Goal: Task Accomplishment & Management: Complete application form

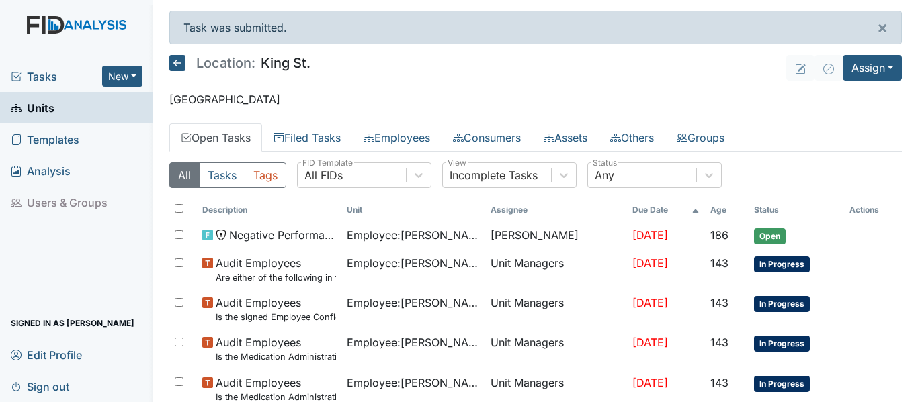
click at [118, 102] on link "Units" at bounding box center [76, 108] width 153 height 32
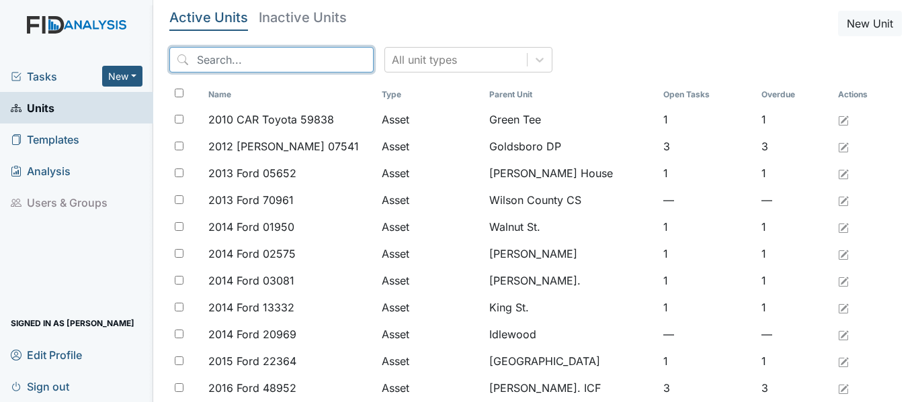
click at [289, 54] on input "search" at bounding box center [271, 60] width 204 height 26
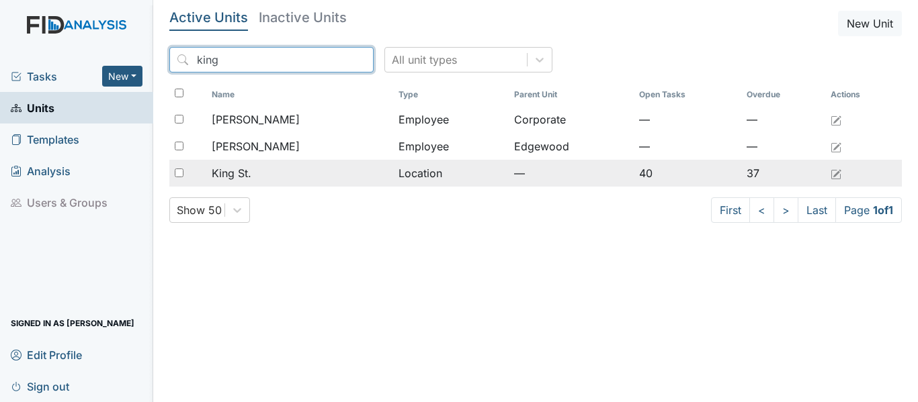
type input "king"
click at [244, 165] on span "King St." at bounding box center [232, 173] width 40 height 16
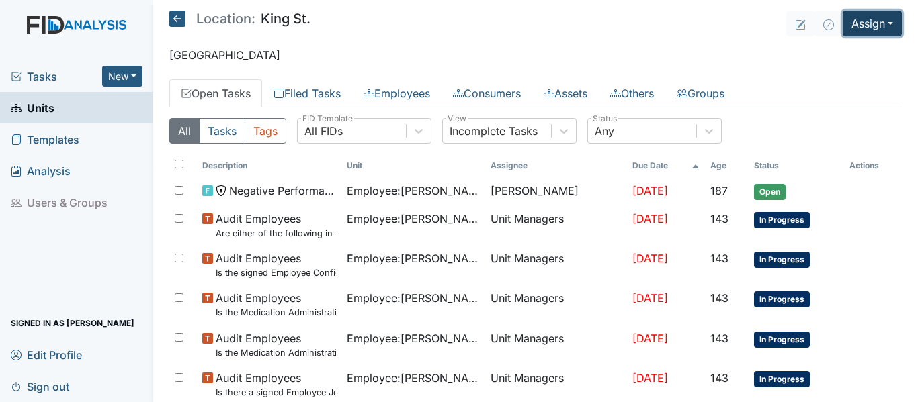
click at [860, 21] on button "Assign" at bounding box center [871, 24] width 59 height 26
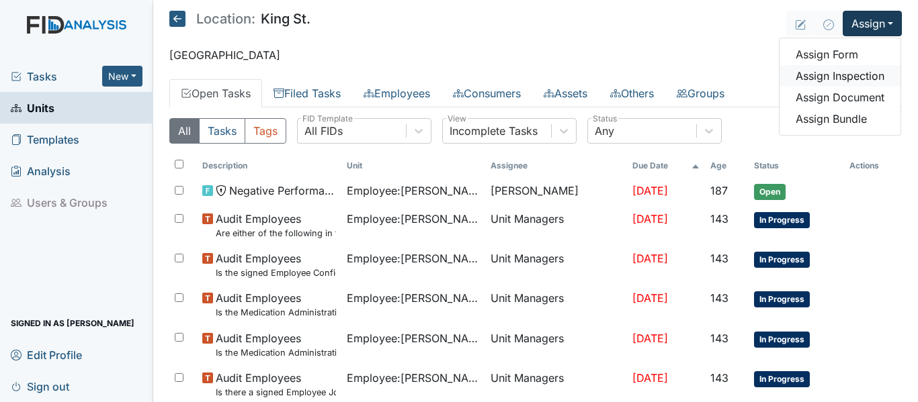
click at [842, 71] on link "Assign Inspection" at bounding box center [839, 75] width 121 height 21
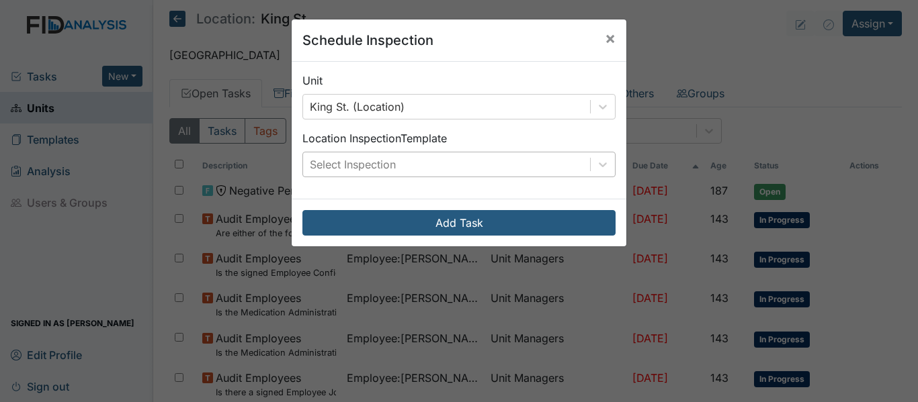
click at [456, 166] on div "Select Inspection" at bounding box center [446, 164] width 287 height 24
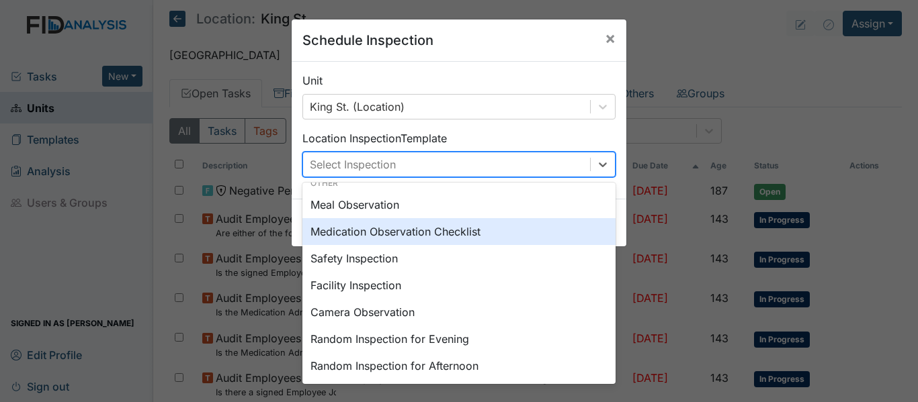
scroll to position [15, 0]
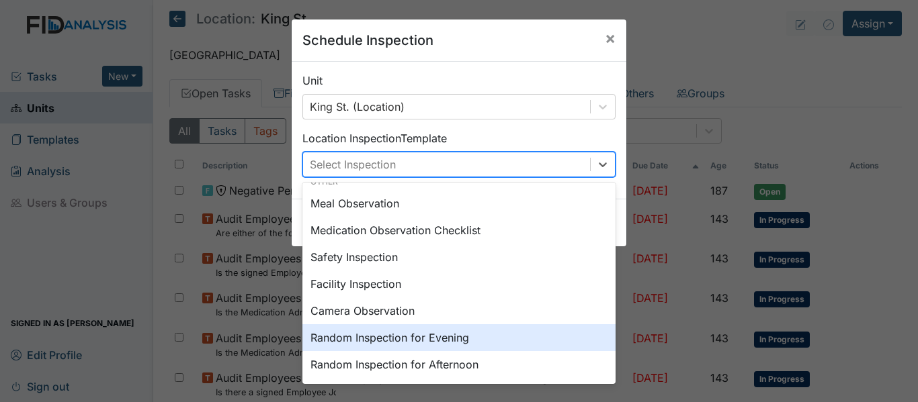
click at [425, 334] on div "Random Inspection for Evening" at bounding box center [458, 337] width 313 height 27
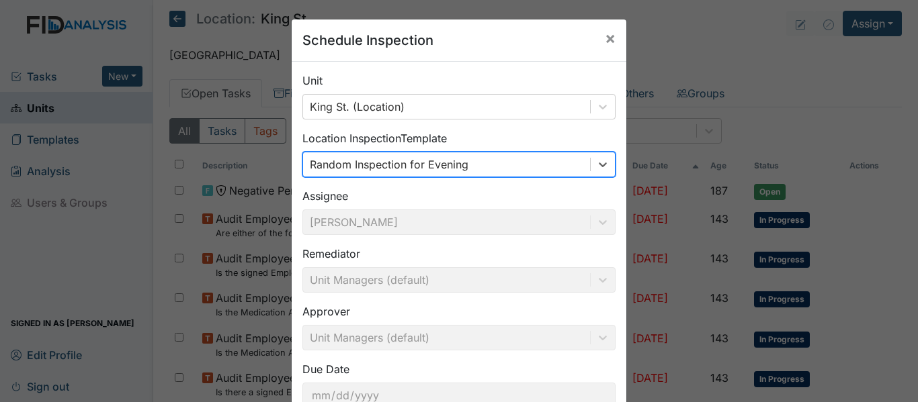
scroll to position [95, 0]
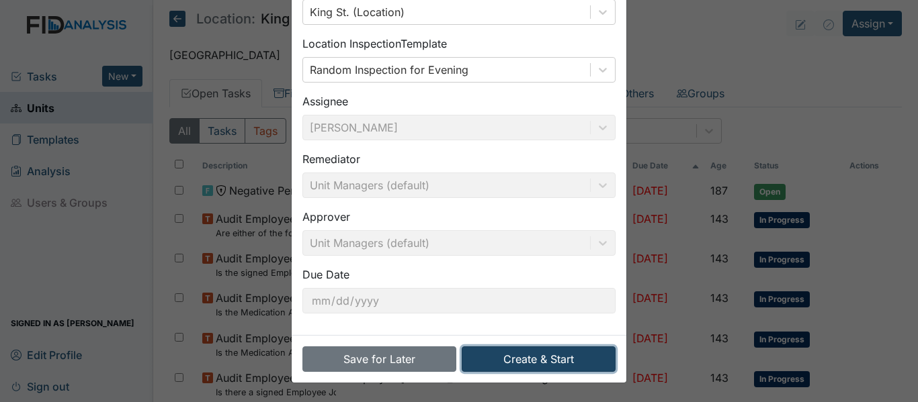
click at [558, 356] on button "Create & Start" at bounding box center [538, 360] width 154 height 26
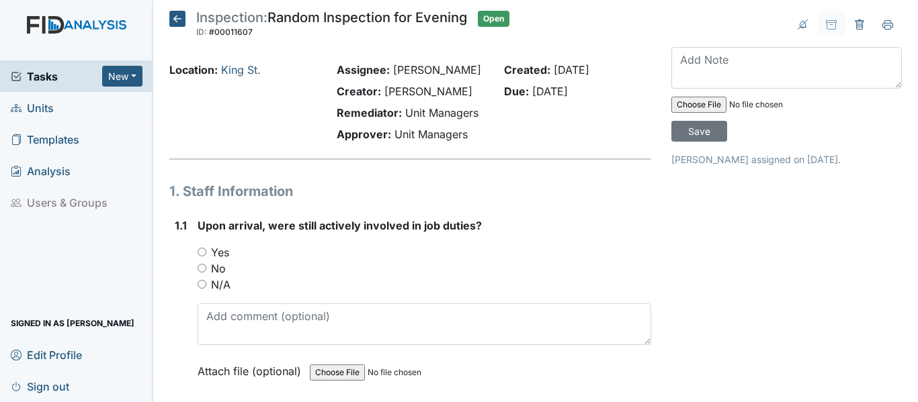
click at [222, 253] on label "Yes" at bounding box center [220, 252] width 18 height 16
click at [206, 253] on input "Yes" at bounding box center [201, 252] width 9 height 9
radio input "true"
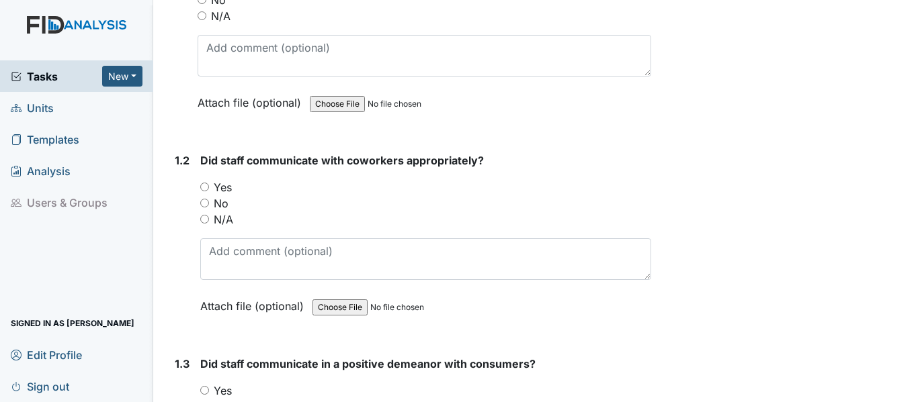
scroll to position [277, 0]
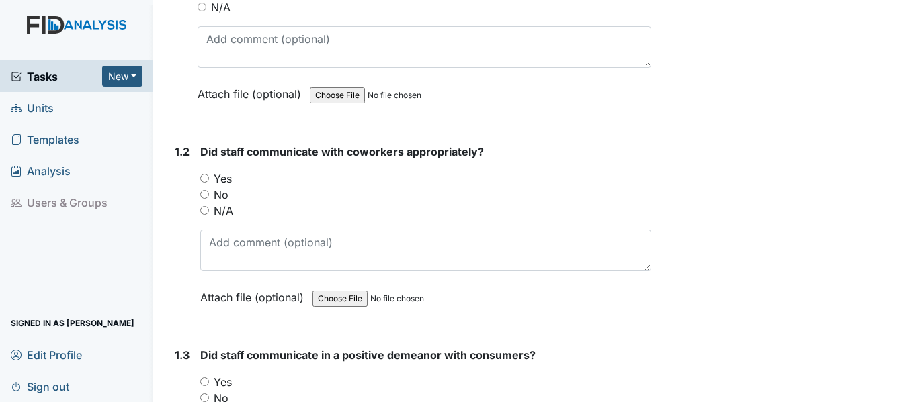
click at [216, 179] on label "Yes" at bounding box center [223, 179] width 18 height 16
click at [209, 179] on input "Yes" at bounding box center [204, 178] width 9 height 9
radio input "true"
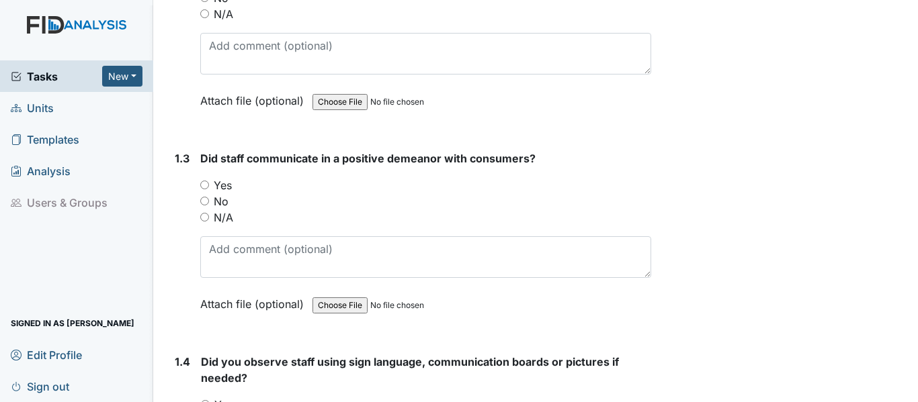
scroll to position [599, 0]
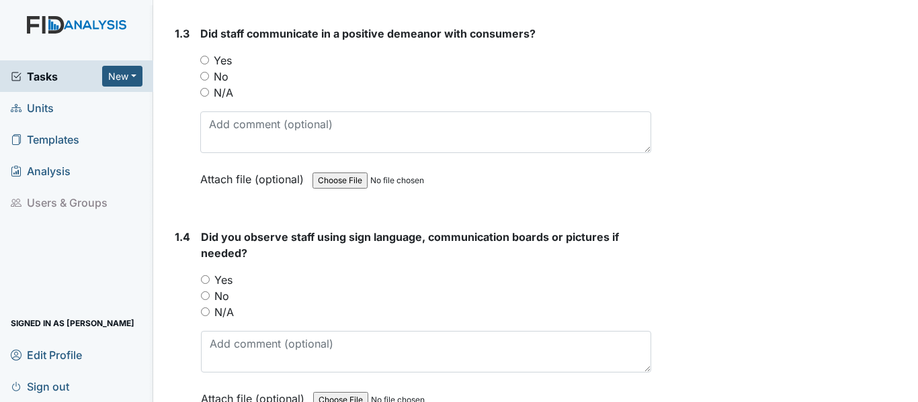
click at [225, 61] on label "Yes" at bounding box center [223, 60] width 18 height 16
click at [209, 61] on input "Yes" at bounding box center [204, 60] width 9 height 9
radio input "true"
click at [223, 310] on label "N/A" at bounding box center [223, 312] width 19 height 16
click at [210, 310] on input "N/A" at bounding box center [205, 312] width 9 height 9
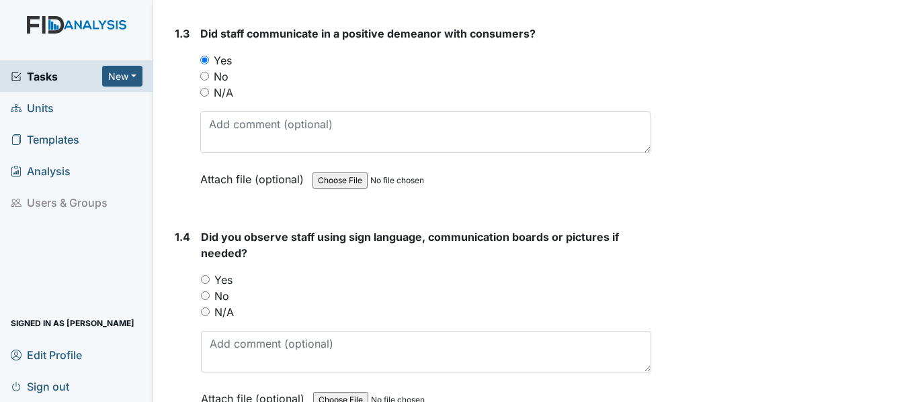
radio input "true"
click at [222, 279] on label "Yes" at bounding box center [223, 280] width 18 height 16
click at [210, 279] on input "Yes" at bounding box center [205, 279] width 9 height 9
radio input "true"
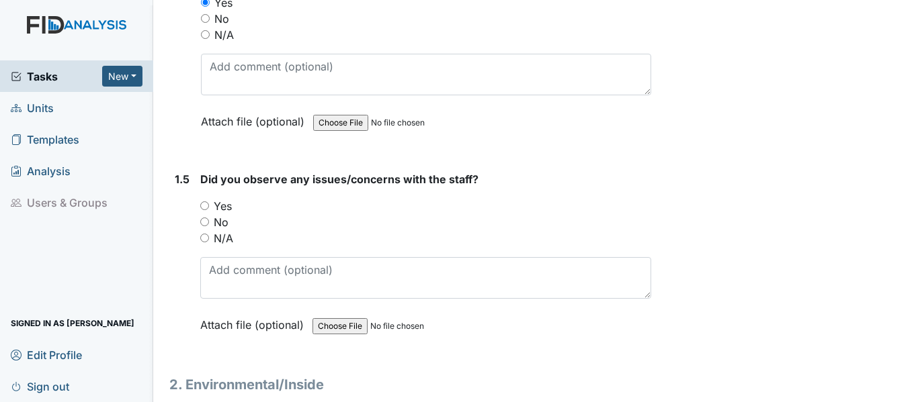
scroll to position [966, 0]
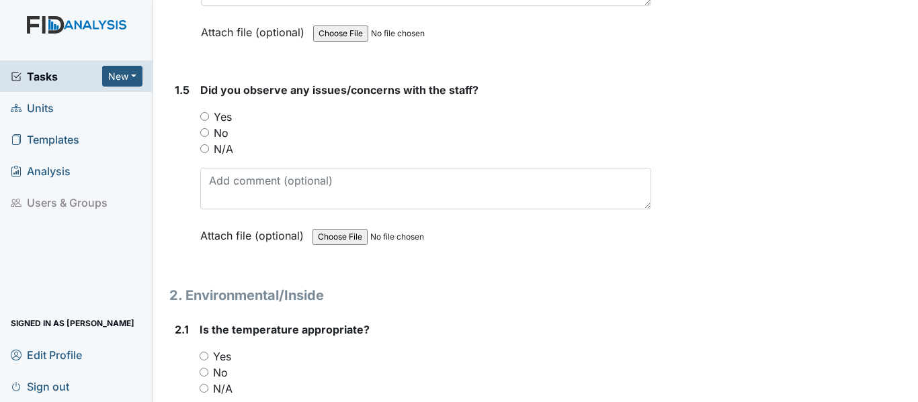
click at [218, 147] on label "N/A" at bounding box center [223, 149] width 19 height 16
click at [209, 147] on input "N/A" at bounding box center [204, 148] width 9 height 9
radio input "true"
click at [218, 353] on label "Yes" at bounding box center [222, 357] width 18 height 16
click at [208, 353] on input "Yes" at bounding box center [203, 356] width 9 height 9
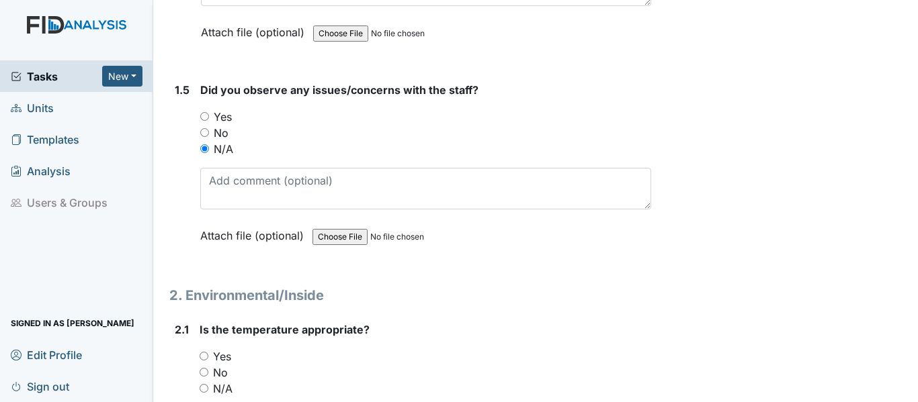
radio input "true"
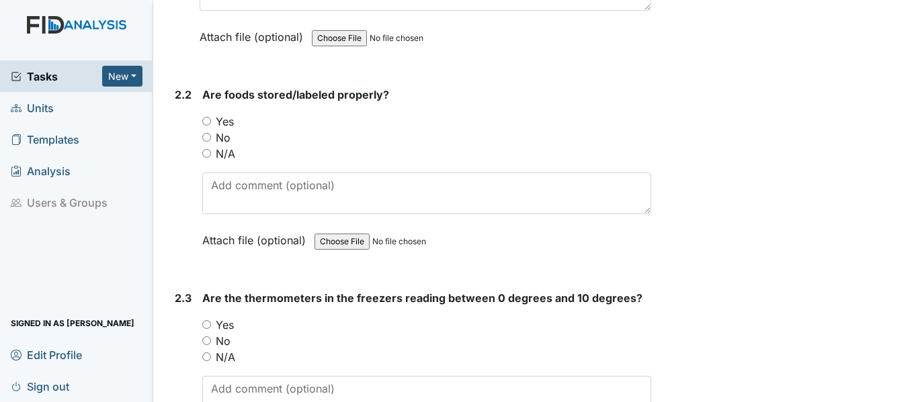
scroll to position [1449, 0]
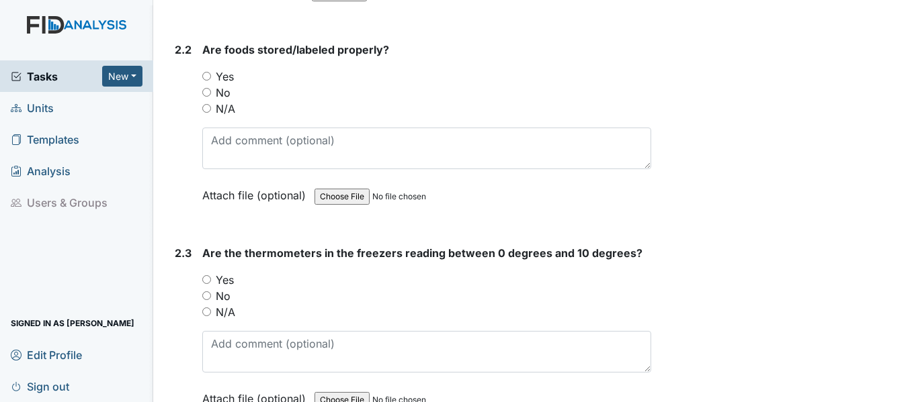
click at [218, 74] on label "Yes" at bounding box center [225, 77] width 18 height 16
click at [211, 74] on input "Yes" at bounding box center [206, 76] width 9 height 9
radio input "true"
click at [226, 283] on label "Yes" at bounding box center [225, 280] width 18 height 16
click at [211, 283] on input "Yes" at bounding box center [206, 279] width 9 height 9
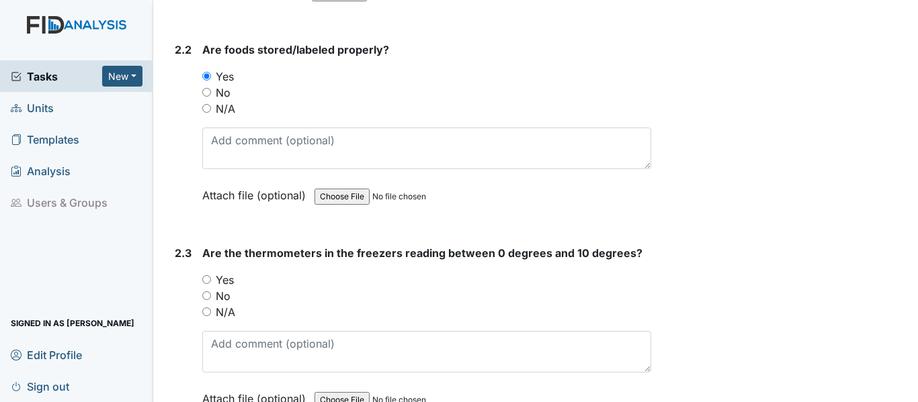
radio input "true"
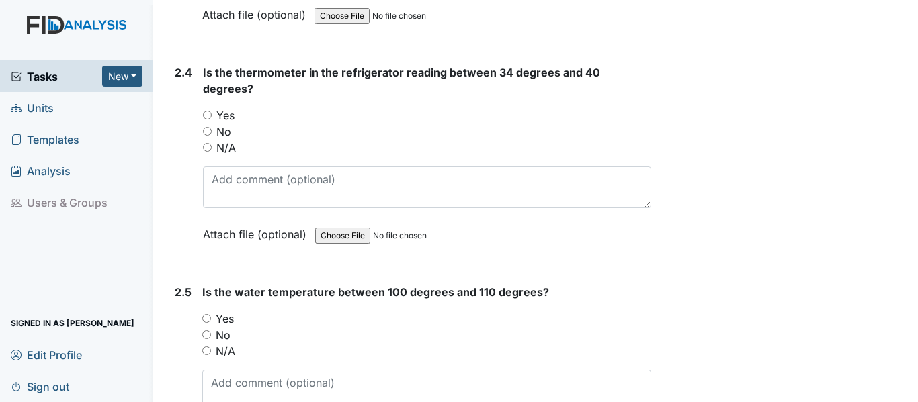
scroll to position [1843, 0]
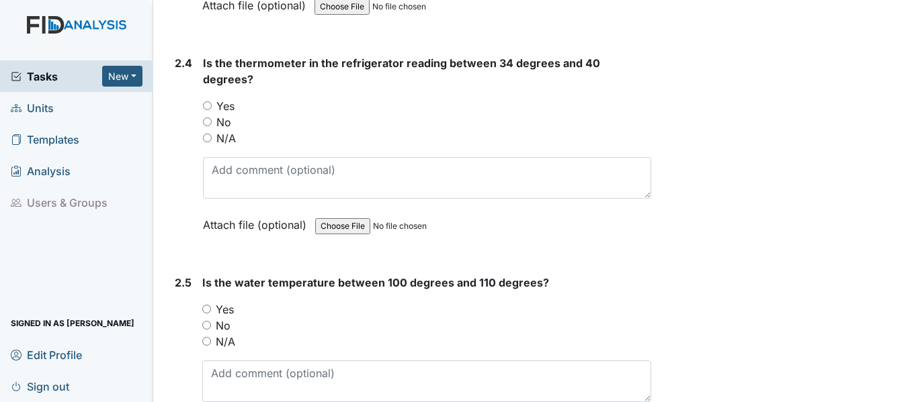
click at [225, 98] on label "Yes" at bounding box center [225, 106] width 18 height 16
click at [212, 101] on input "Yes" at bounding box center [207, 105] width 9 height 9
radio input "true"
click at [223, 302] on label "Yes" at bounding box center [225, 310] width 18 height 16
click at [211, 305] on input "Yes" at bounding box center [206, 309] width 9 height 9
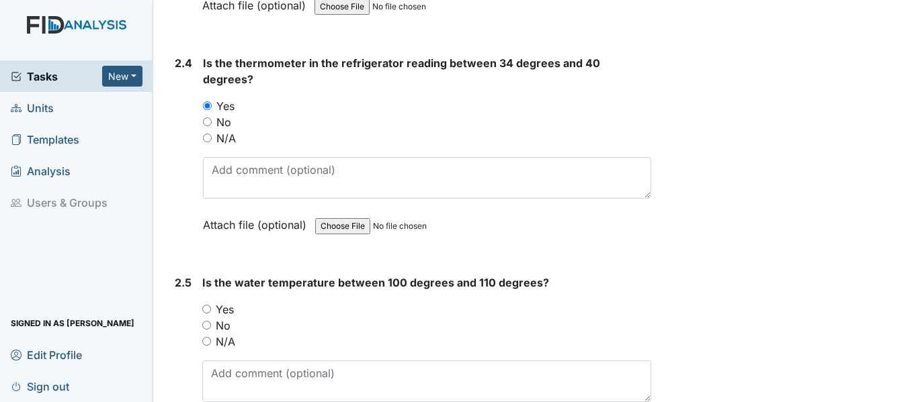
radio input "true"
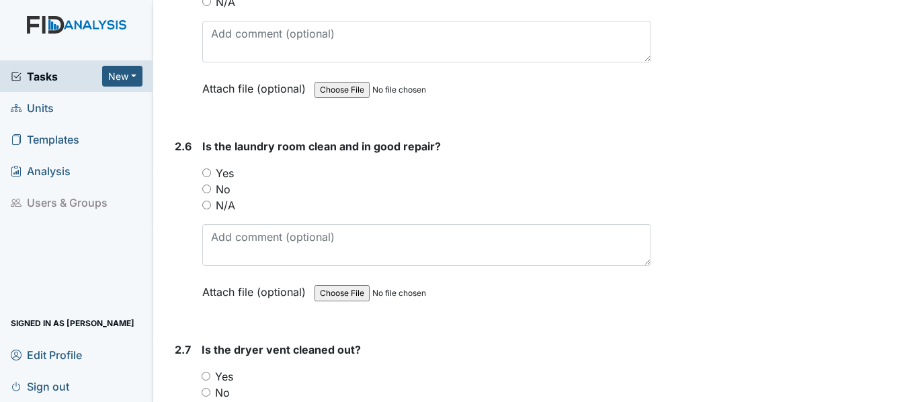
scroll to position [2201, 0]
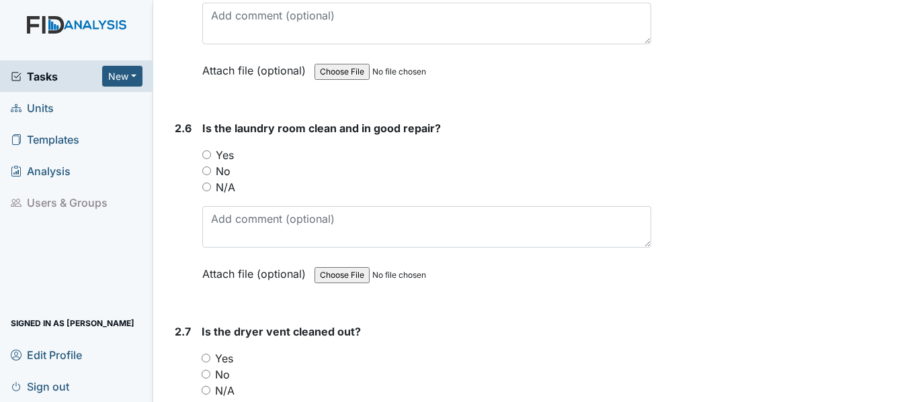
click at [223, 147] on label "Yes" at bounding box center [225, 155] width 18 height 16
click at [211, 150] on input "Yes" at bounding box center [206, 154] width 9 height 9
radio input "true"
click at [220, 351] on label "Yes" at bounding box center [224, 359] width 18 height 16
click at [210, 354] on input "Yes" at bounding box center [206, 358] width 9 height 9
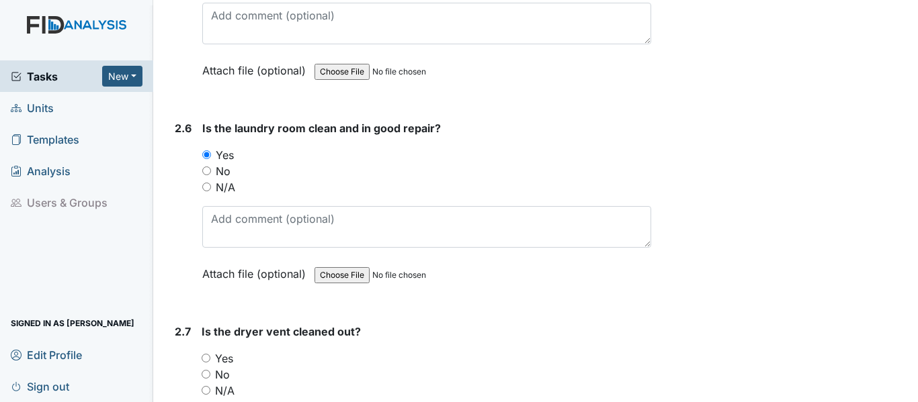
radio input "true"
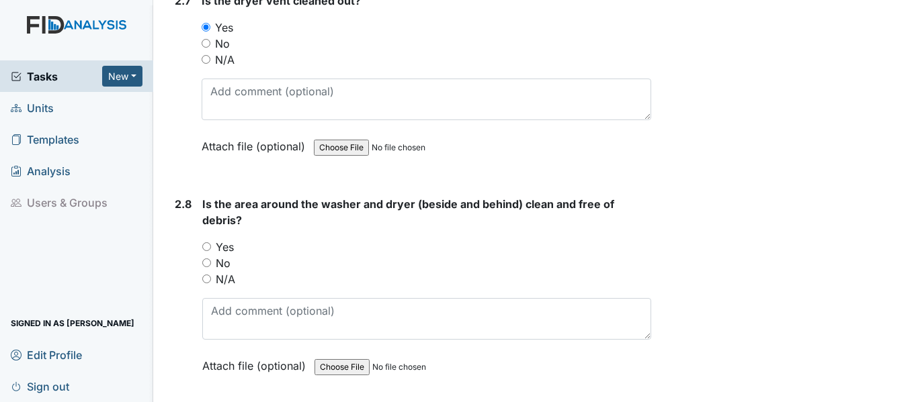
scroll to position [2622, 0]
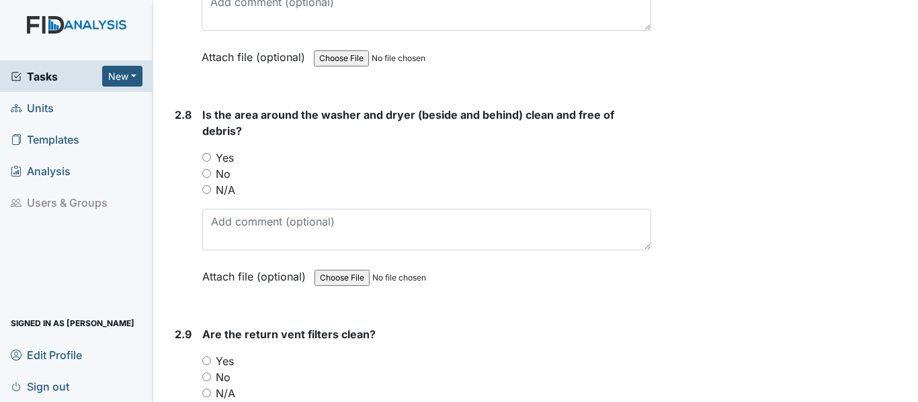
click at [228, 150] on label "Yes" at bounding box center [225, 158] width 18 height 16
click at [211, 153] on input "Yes" at bounding box center [206, 157] width 9 height 9
radio input "true"
click at [225, 353] on label "Yes" at bounding box center [225, 361] width 18 height 16
click at [211, 357] on input "Yes" at bounding box center [206, 361] width 9 height 9
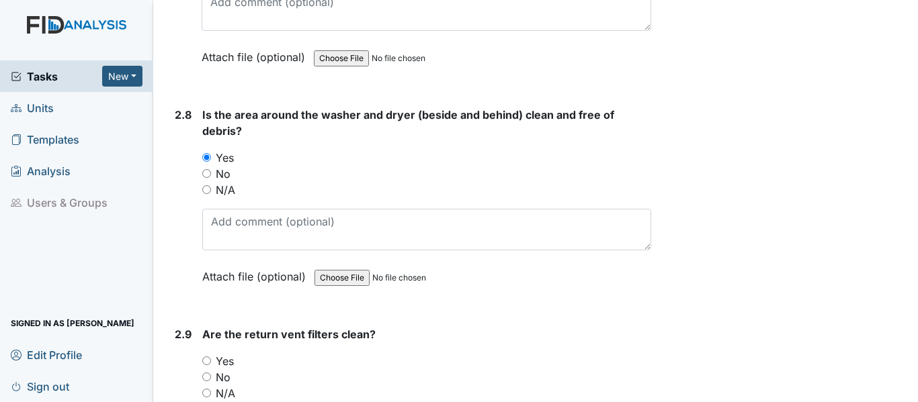
radio input "true"
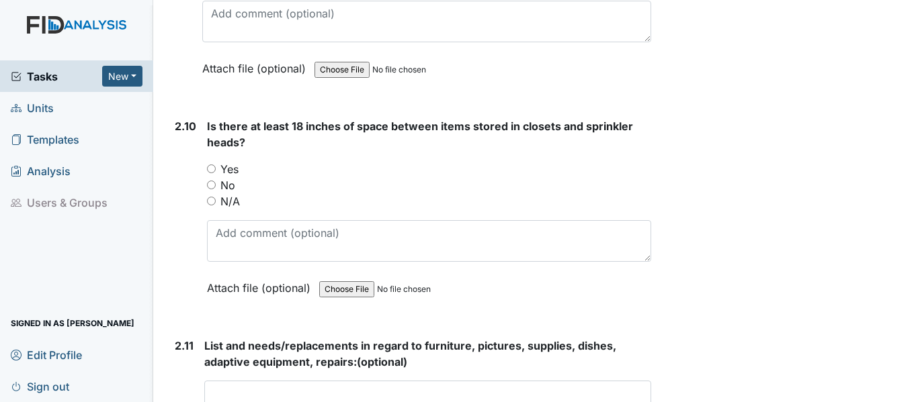
scroll to position [3096, 0]
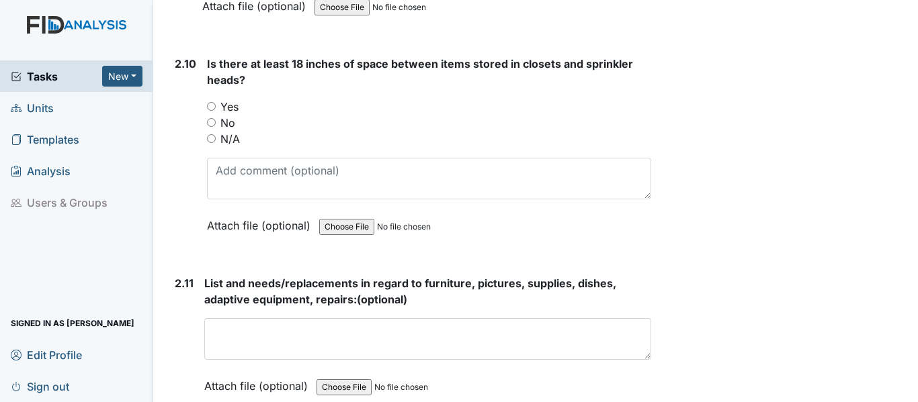
click at [225, 131] on label "N/A" at bounding box center [229, 139] width 19 height 16
click at [216, 134] on input "N/A" at bounding box center [211, 138] width 9 height 9
radio input "true"
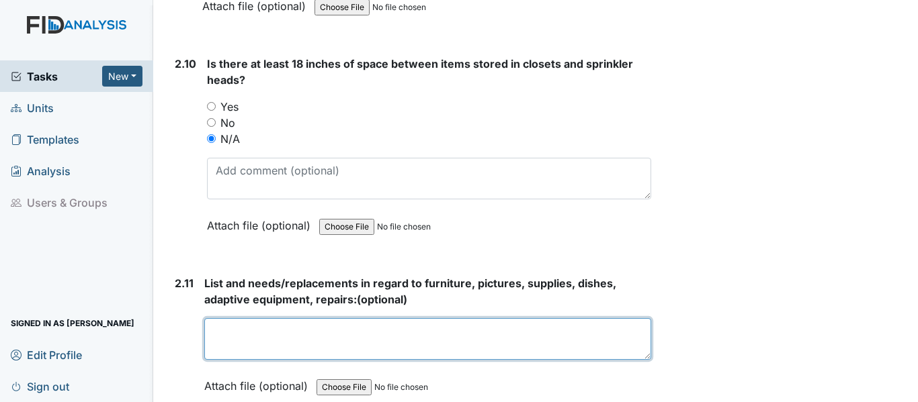
click at [375, 318] on textarea at bounding box center [427, 339] width 447 height 42
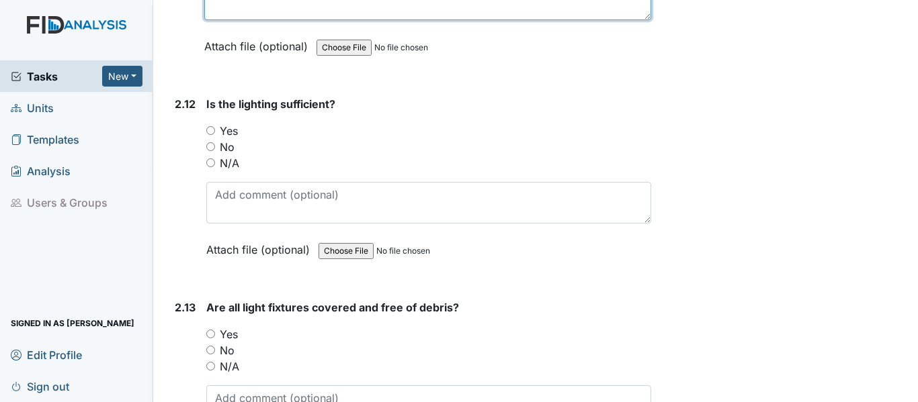
scroll to position [3471, 0]
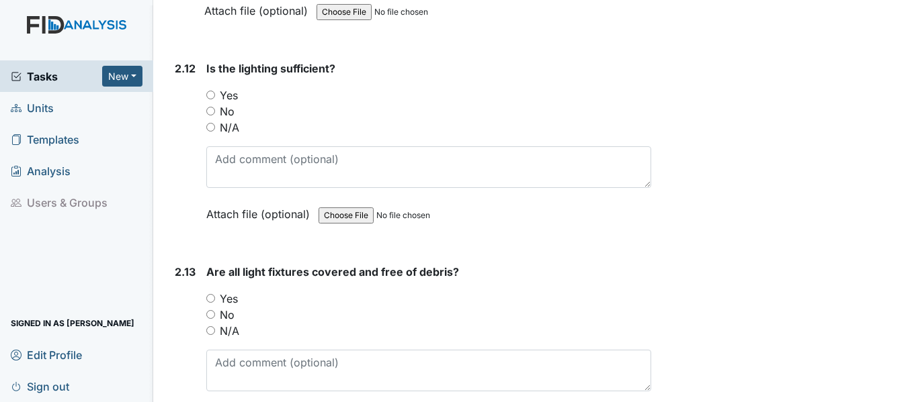
type textarea "n/a"
click at [223, 87] on label "Yes" at bounding box center [229, 95] width 18 height 16
click at [215, 91] on input "Yes" at bounding box center [210, 95] width 9 height 9
radio input "true"
click at [229, 291] on label "Yes" at bounding box center [229, 299] width 18 height 16
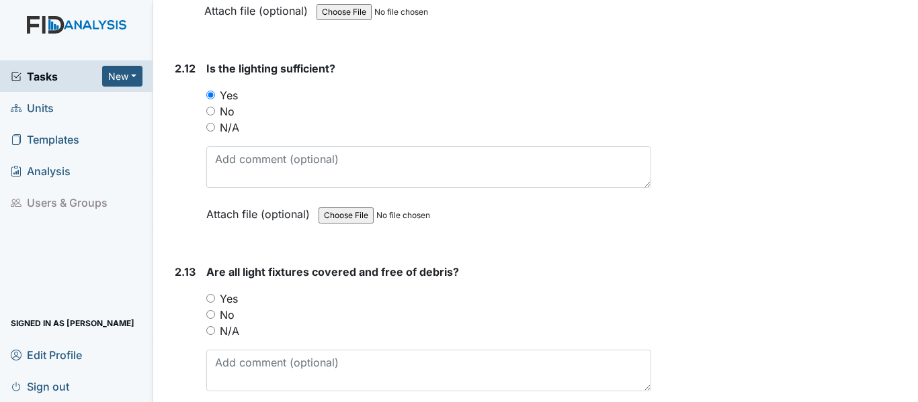
click at [215, 294] on input "Yes" at bounding box center [210, 298] width 9 height 9
radio input "true"
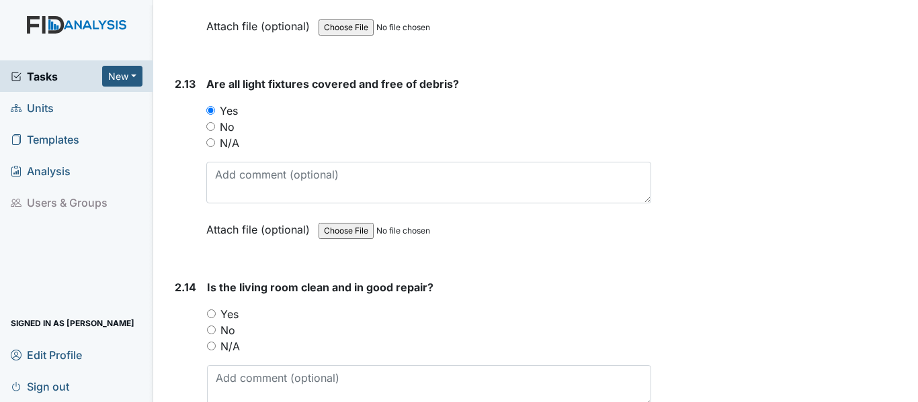
scroll to position [3722, 0]
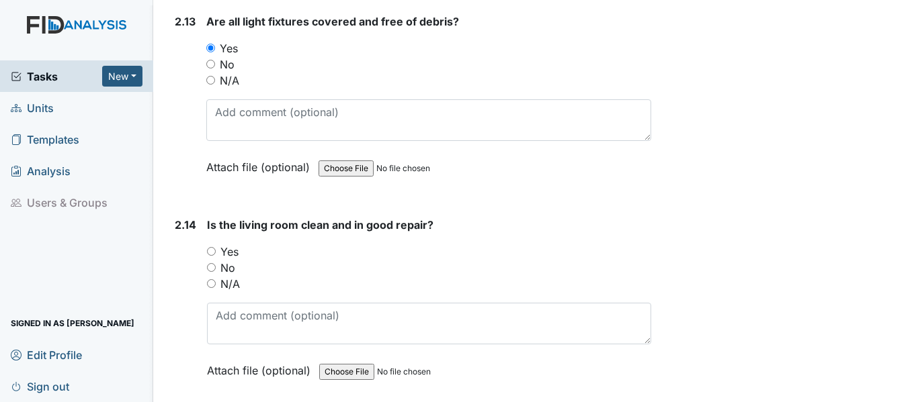
click at [231, 244] on label "Yes" at bounding box center [229, 252] width 18 height 16
click at [216, 247] on input "Yes" at bounding box center [211, 251] width 9 height 9
radio input "true"
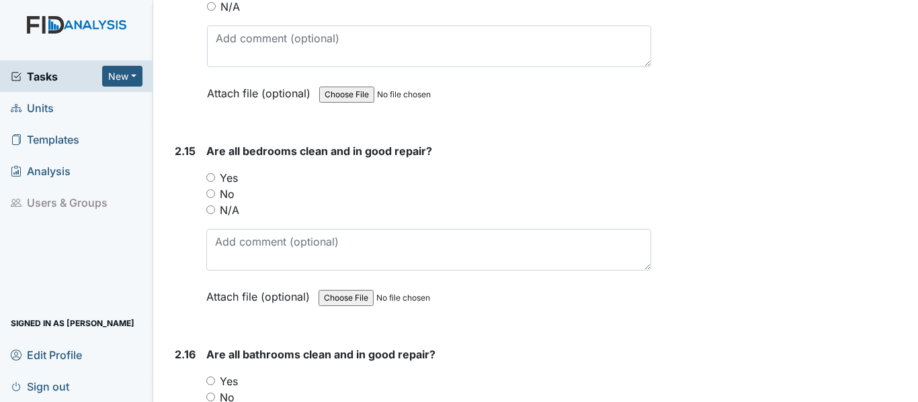
scroll to position [4053, 0]
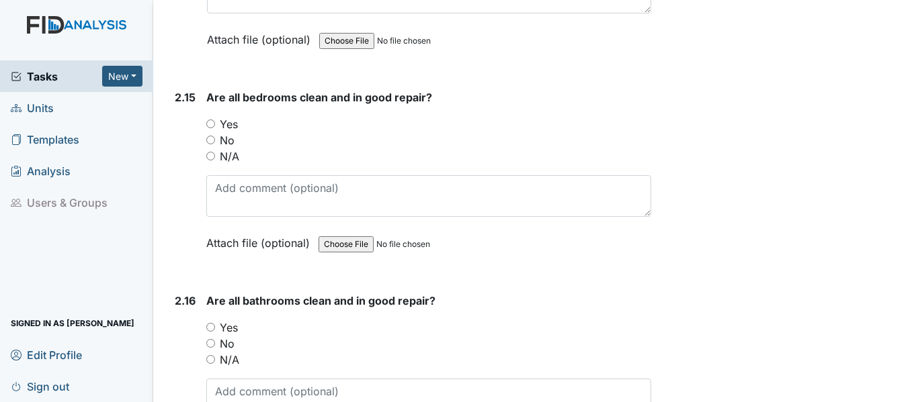
click at [225, 116] on label "Yes" at bounding box center [229, 124] width 18 height 16
click at [215, 120] on input "Yes" at bounding box center [210, 124] width 9 height 9
radio input "true"
click at [228, 320] on label "Yes" at bounding box center [229, 328] width 18 height 16
click at [215, 323] on input "Yes" at bounding box center [210, 327] width 9 height 9
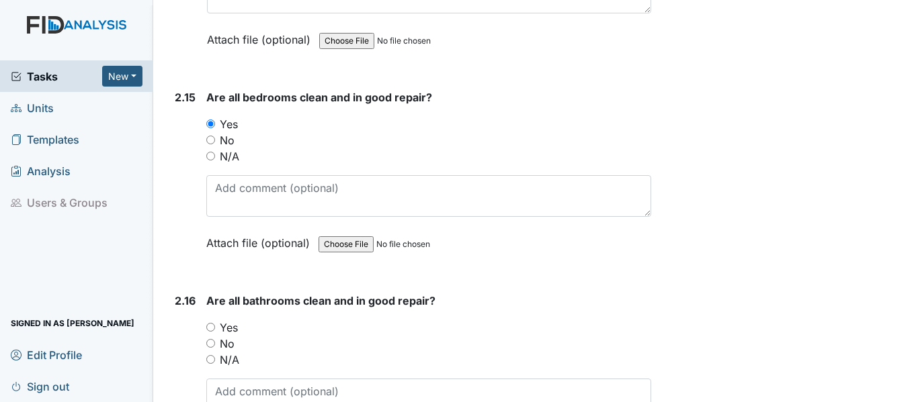
radio input "true"
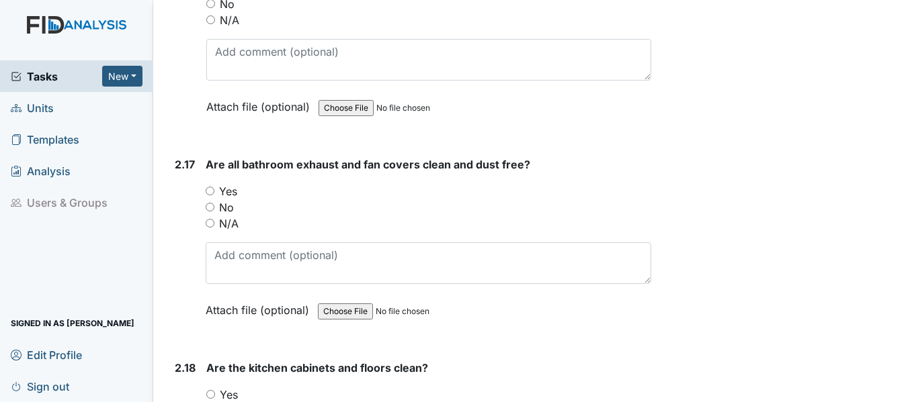
scroll to position [4447, 0]
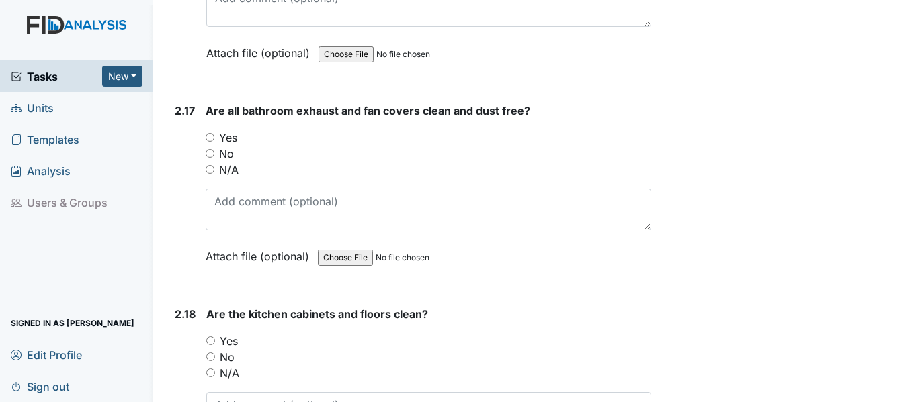
click at [224, 130] on label "Yes" at bounding box center [228, 138] width 18 height 16
click at [214, 133] on input "Yes" at bounding box center [210, 137] width 9 height 9
radio input "true"
click at [228, 333] on label "Yes" at bounding box center [229, 341] width 18 height 16
click at [215, 337] on input "Yes" at bounding box center [210, 341] width 9 height 9
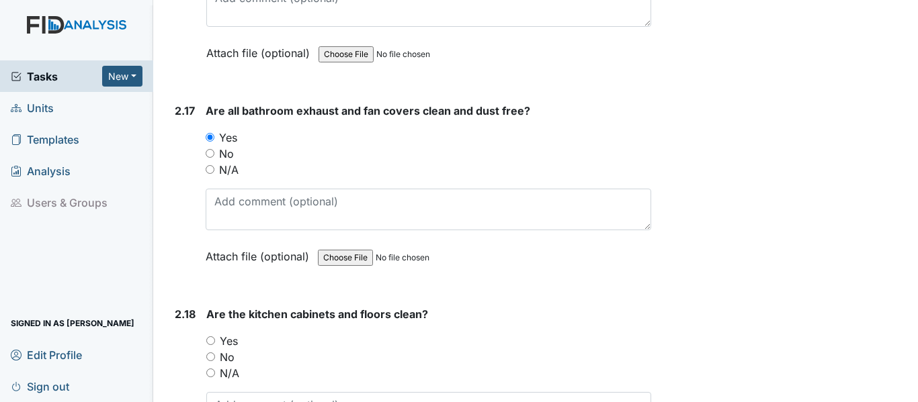
radio input "true"
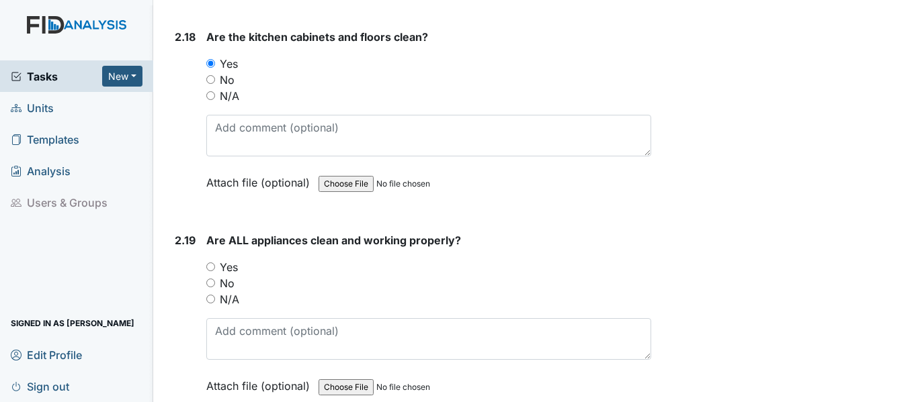
scroll to position [4831, 0]
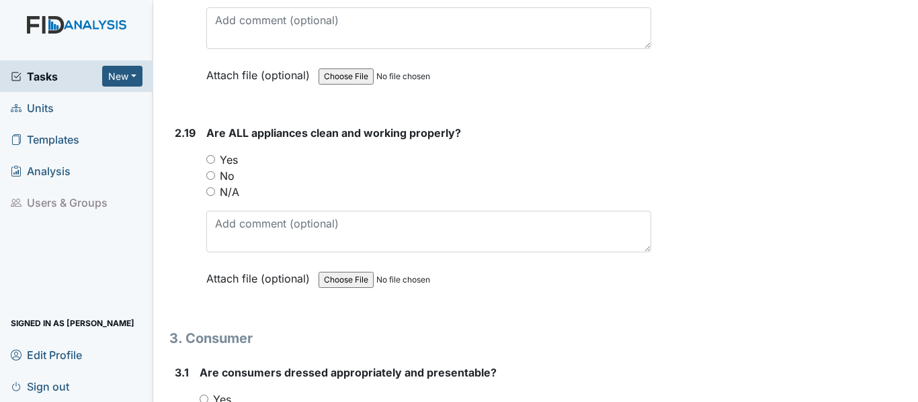
click at [224, 152] on label "Yes" at bounding box center [229, 160] width 18 height 16
click at [215, 155] on input "Yes" at bounding box center [210, 159] width 9 height 9
radio input "true"
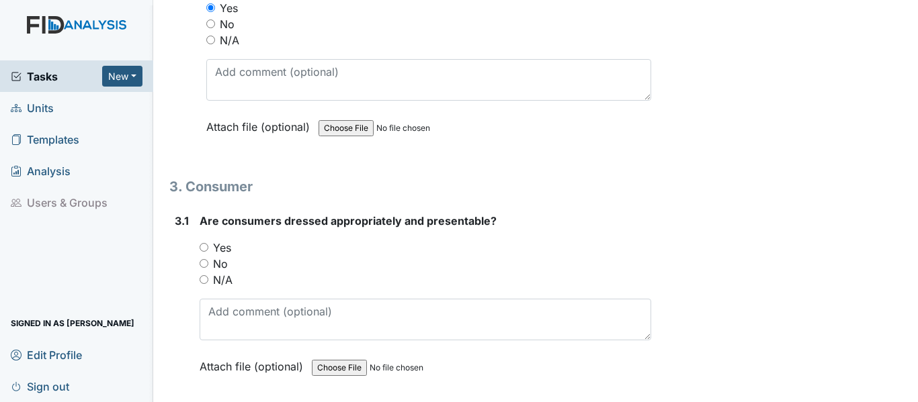
scroll to position [5091, 0]
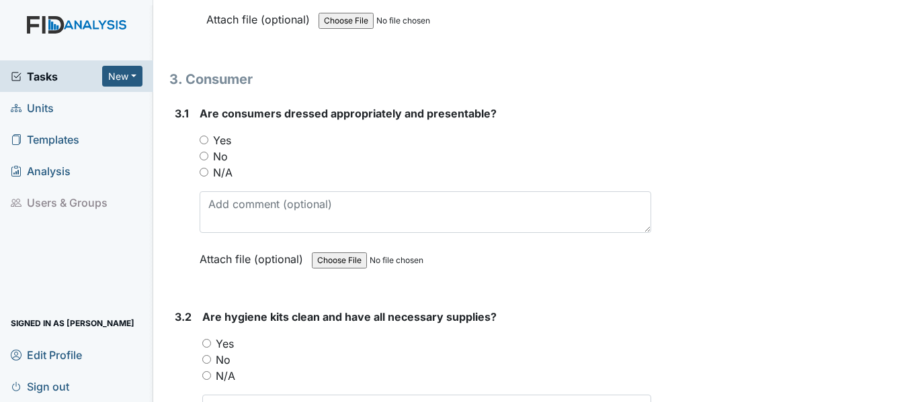
click at [211, 132] on div "Yes" at bounding box center [424, 140] width 451 height 16
click at [221, 132] on label "Yes" at bounding box center [222, 140] width 18 height 16
click at [208, 136] on input "Yes" at bounding box center [203, 140] width 9 height 9
radio input "true"
click at [219, 336] on label "Yes" at bounding box center [225, 344] width 18 height 16
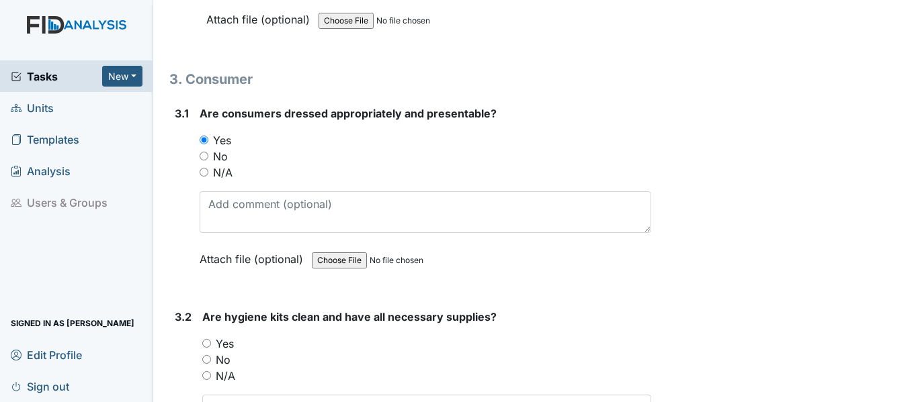
click at [211, 339] on input "Yes" at bounding box center [206, 343] width 9 height 9
radio input "true"
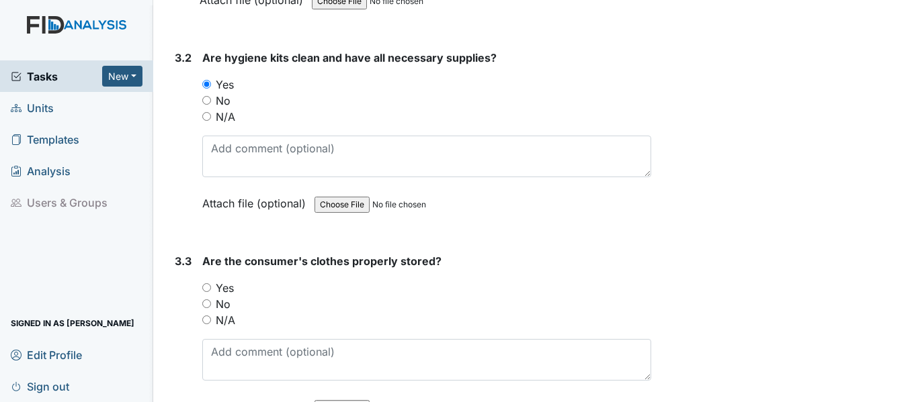
scroll to position [5359, 0]
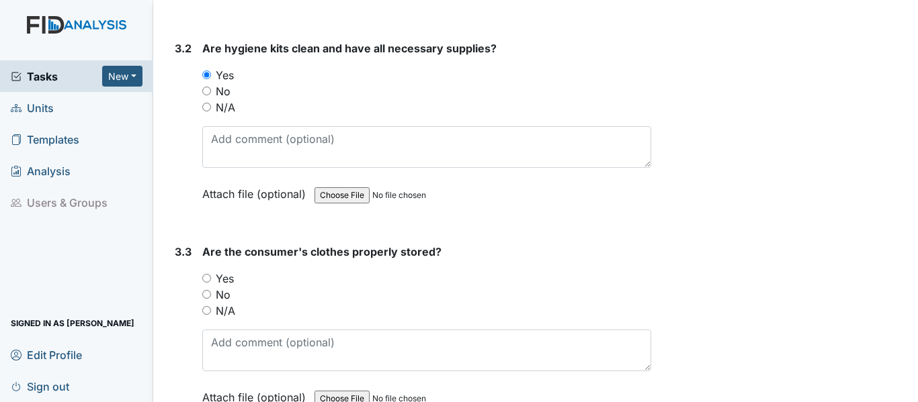
click at [219, 271] on label "Yes" at bounding box center [225, 279] width 18 height 16
click at [211, 274] on input "Yes" at bounding box center [206, 278] width 9 height 9
radio input "true"
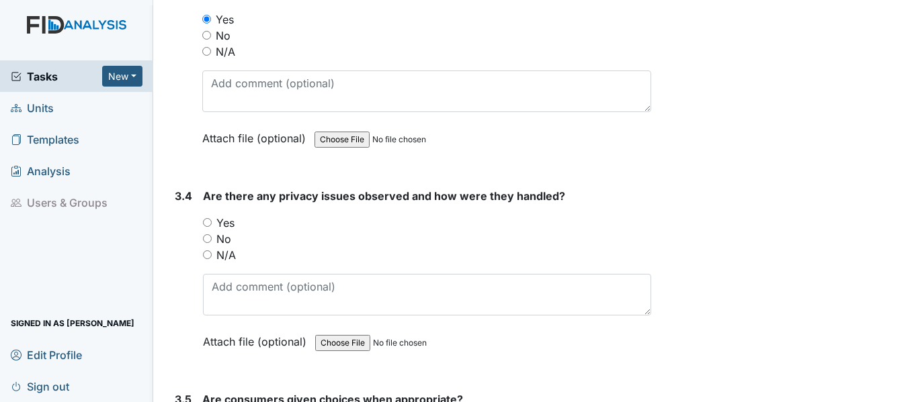
scroll to position [5663, 0]
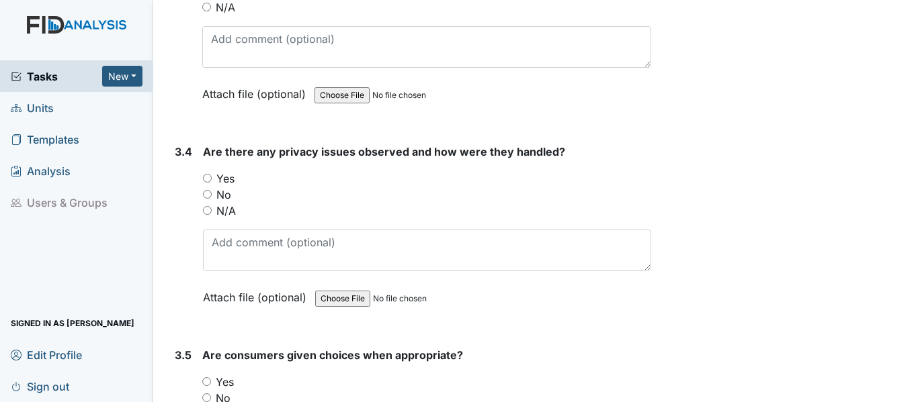
click at [230, 171] on label "Yes" at bounding box center [225, 179] width 18 height 16
click at [212, 174] on input "Yes" at bounding box center [207, 178] width 9 height 9
radio input "true"
click at [224, 374] on label "Yes" at bounding box center [225, 382] width 18 height 16
click at [211, 377] on input "Yes" at bounding box center [206, 381] width 9 height 9
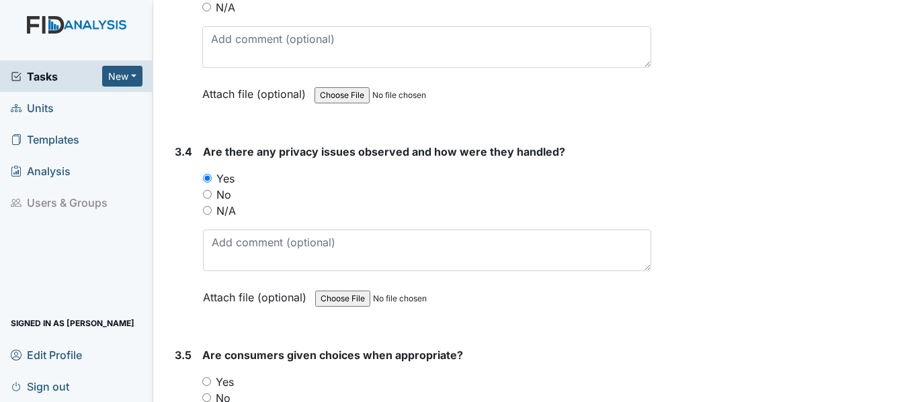
radio input "true"
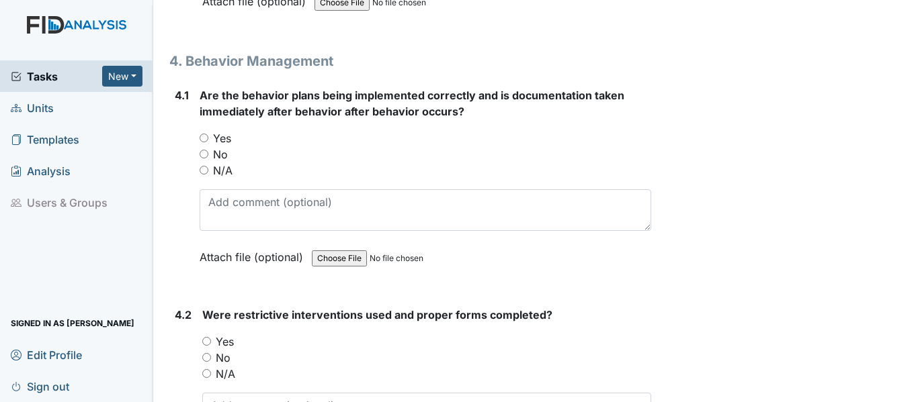
scroll to position [6334, 0]
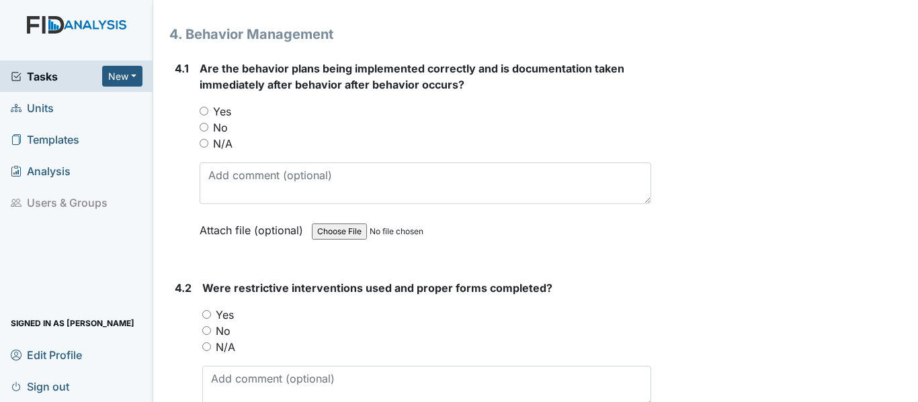
click at [224, 103] on label "Yes" at bounding box center [222, 111] width 18 height 16
click at [208, 107] on input "Yes" at bounding box center [203, 111] width 9 height 9
radio input "true"
click at [228, 339] on label "N/A" at bounding box center [225, 347] width 19 height 16
click at [211, 343] on input "N/A" at bounding box center [206, 347] width 9 height 9
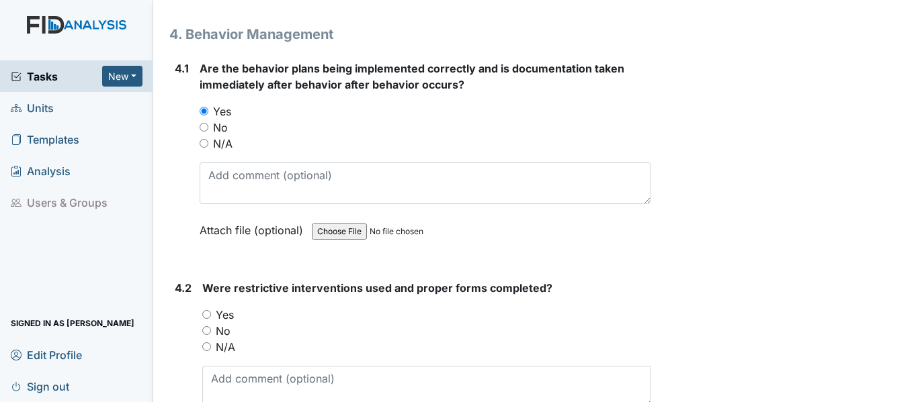
radio input "true"
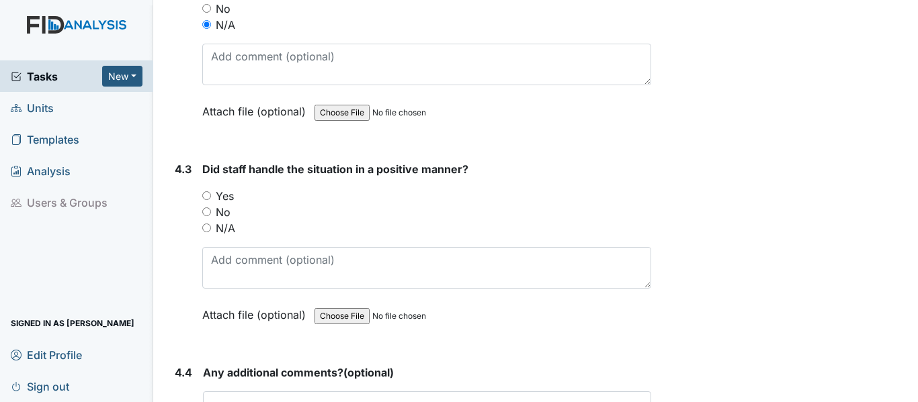
scroll to position [6576, 0]
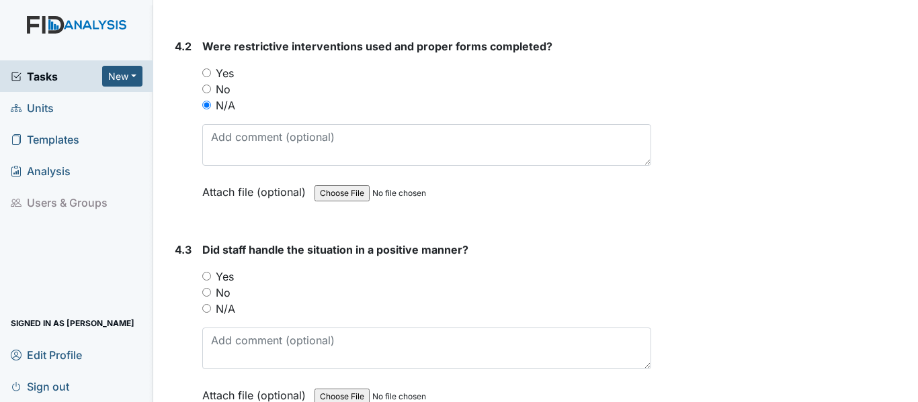
click at [217, 81] on label "No" at bounding box center [223, 89] width 15 height 16
click at [211, 85] on input "No" at bounding box center [206, 89] width 9 height 9
radio input "true"
click at [220, 269] on label "Yes" at bounding box center [225, 277] width 18 height 16
click at [211, 272] on input "Yes" at bounding box center [206, 276] width 9 height 9
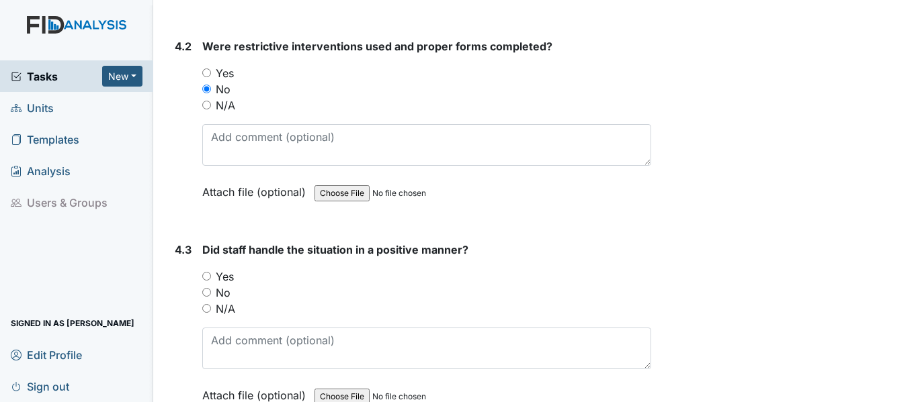
radio input "true"
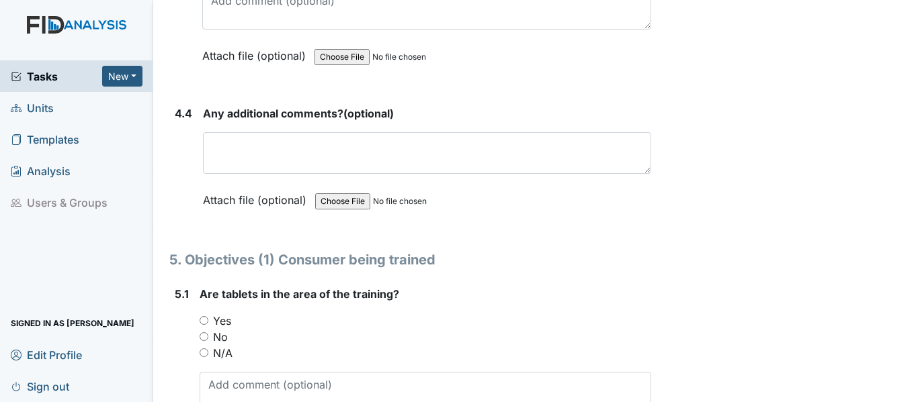
scroll to position [6969, 0]
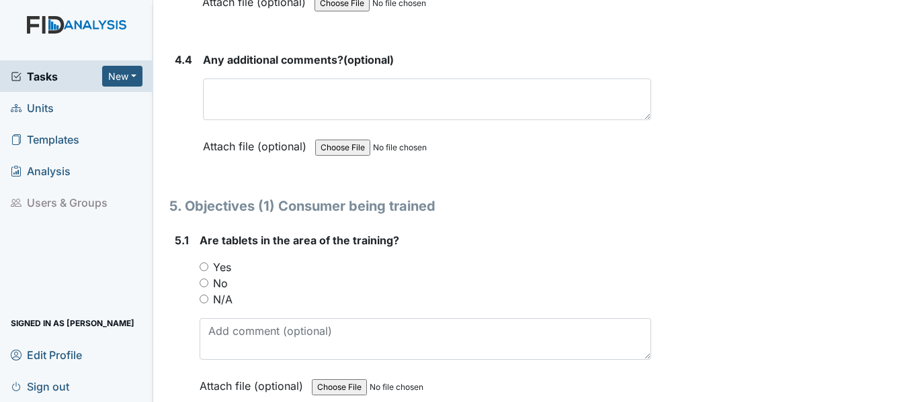
click at [222, 259] on label "Yes" at bounding box center [222, 267] width 18 height 16
click at [208, 263] on input "Yes" at bounding box center [203, 267] width 9 height 9
radio input "true"
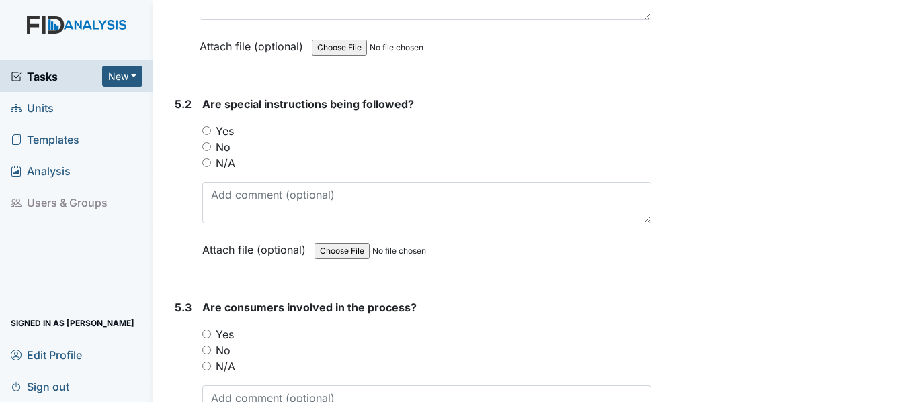
scroll to position [7318, 0]
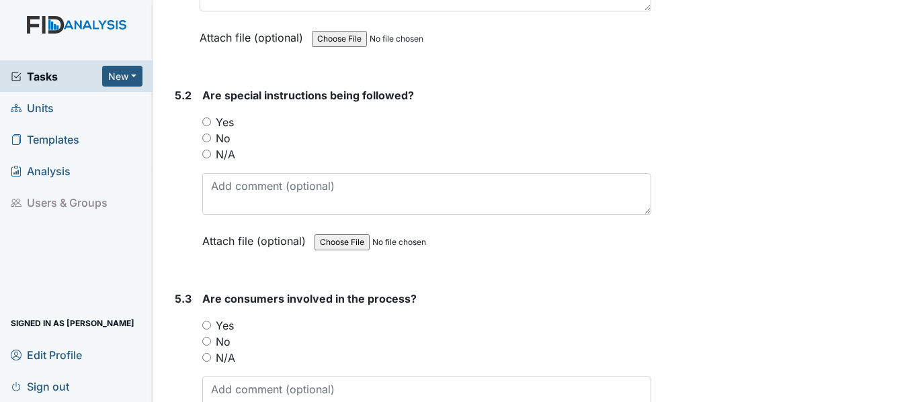
click at [226, 114] on label "Yes" at bounding box center [225, 122] width 18 height 16
click at [211, 118] on input "Yes" at bounding box center [206, 122] width 9 height 9
radio input "true"
click at [222, 318] on label "Yes" at bounding box center [225, 326] width 18 height 16
click at [211, 321] on input "Yes" at bounding box center [206, 325] width 9 height 9
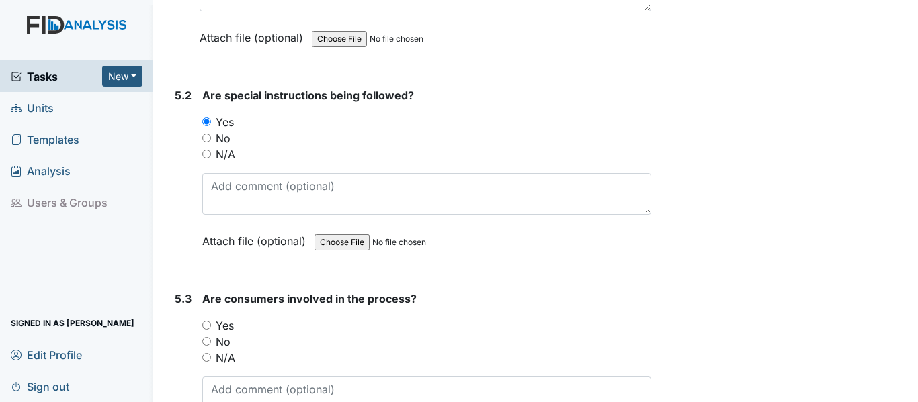
radio input "true"
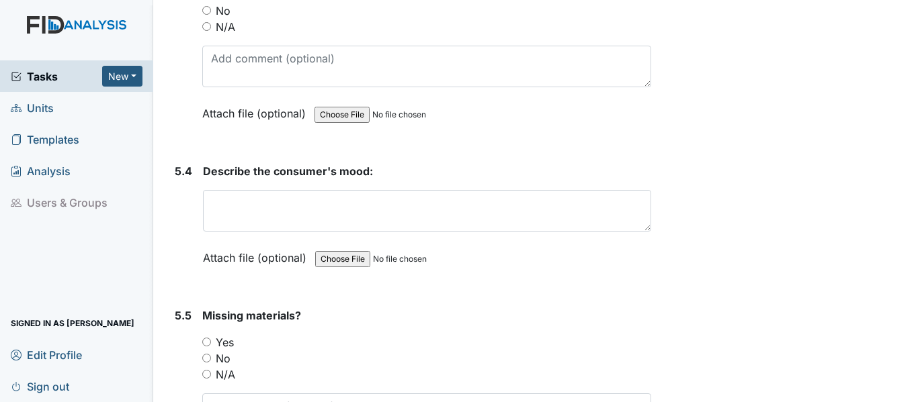
scroll to position [7685, 0]
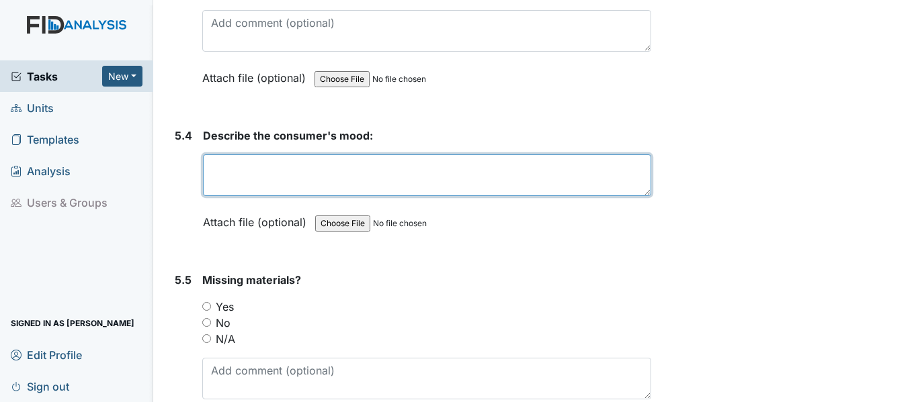
click at [325, 167] on textarea at bounding box center [427, 175] width 448 height 42
type textarea "happy"
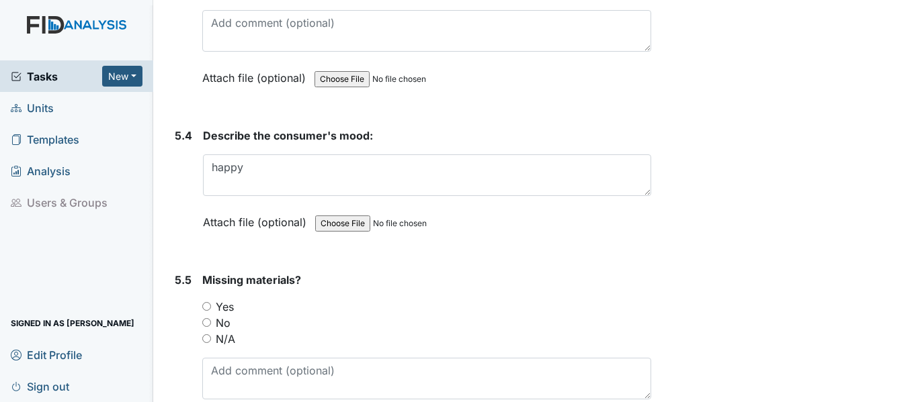
click at [225, 315] on label "No" at bounding box center [223, 323] width 15 height 16
click at [211, 318] on input "No" at bounding box center [206, 322] width 9 height 9
radio input "true"
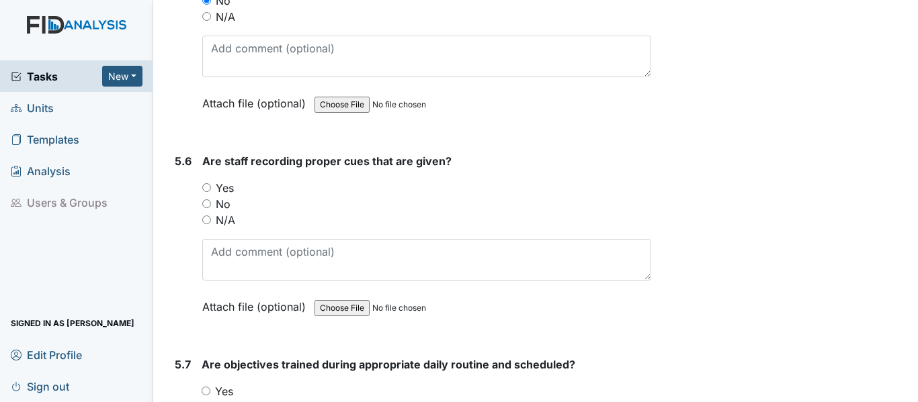
scroll to position [8061, 0]
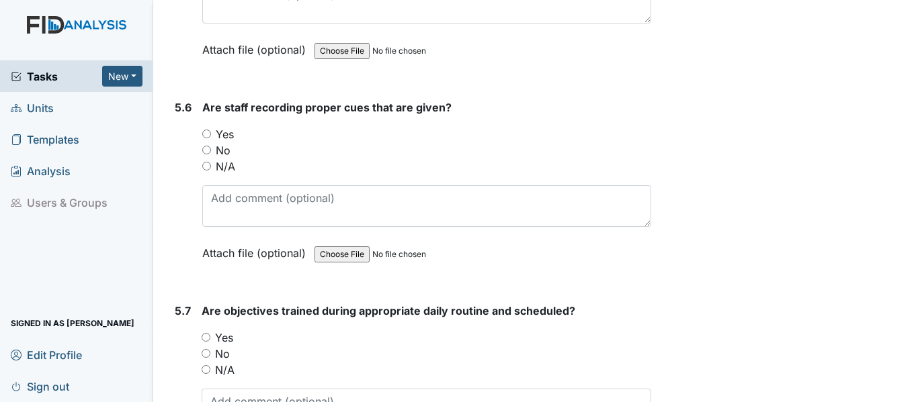
click at [224, 126] on label "Yes" at bounding box center [225, 134] width 18 height 16
click at [211, 130] on input "Yes" at bounding box center [206, 134] width 9 height 9
radio input "true"
click at [223, 330] on label "Yes" at bounding box center [224, 338] width 18 height 16
click at [210, 333] on input "Yes" at bounding box center [206, 337] width 9 height 9
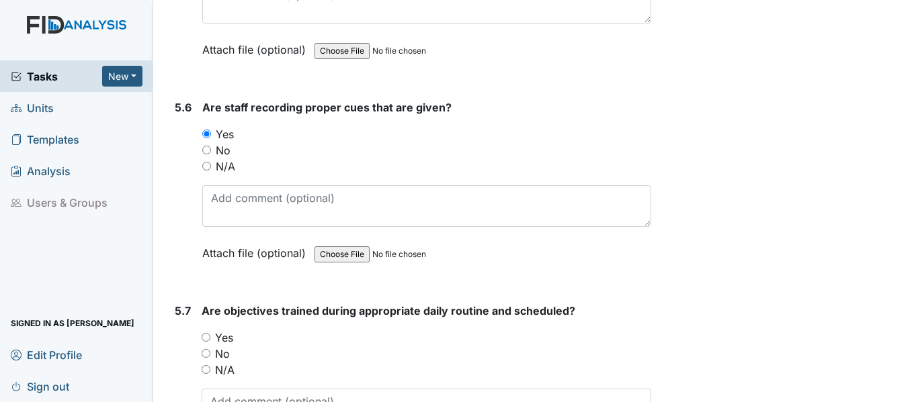
radio input "true"
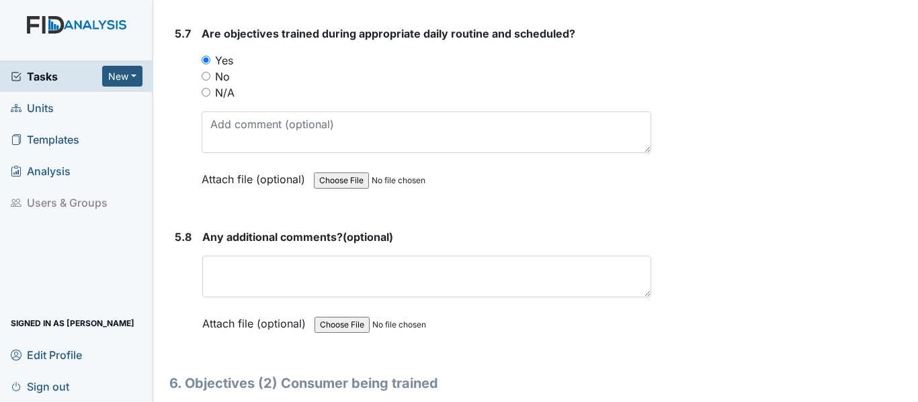
scroll to position [8446, 0]
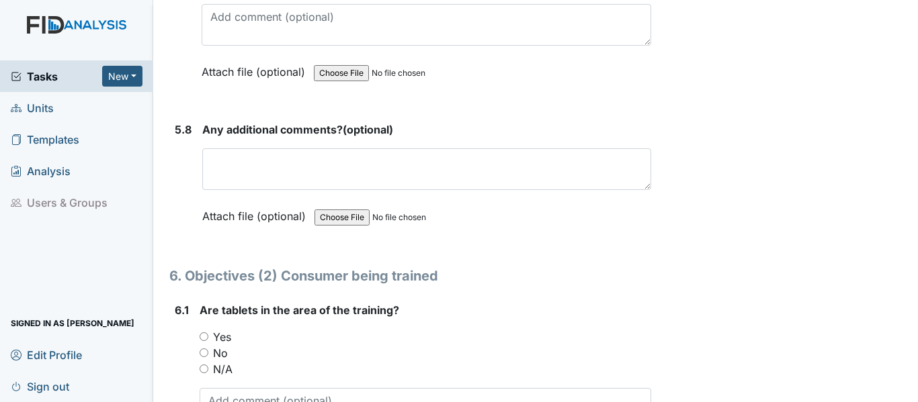
click at [219, 329] on label "Yes" at bounding box center [222, 337] width 18 height 16
click at [208, 332] on input "Yes" at bounding box center [203, 336] width 9 height 9
radio input "true"
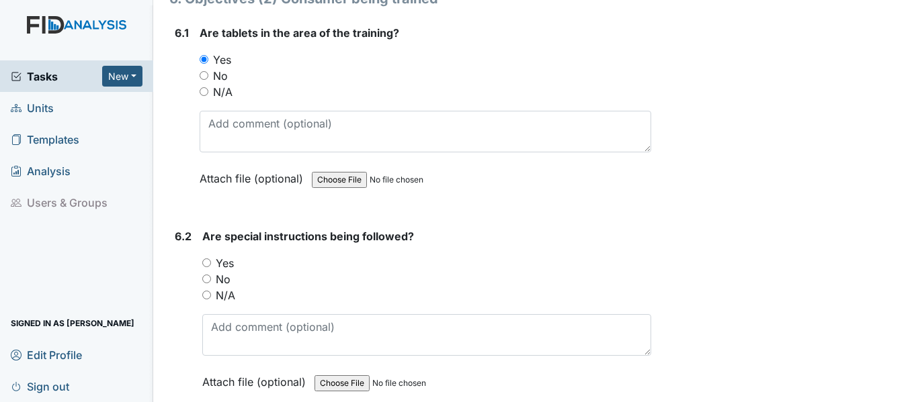
scroll to position [8822, 0]
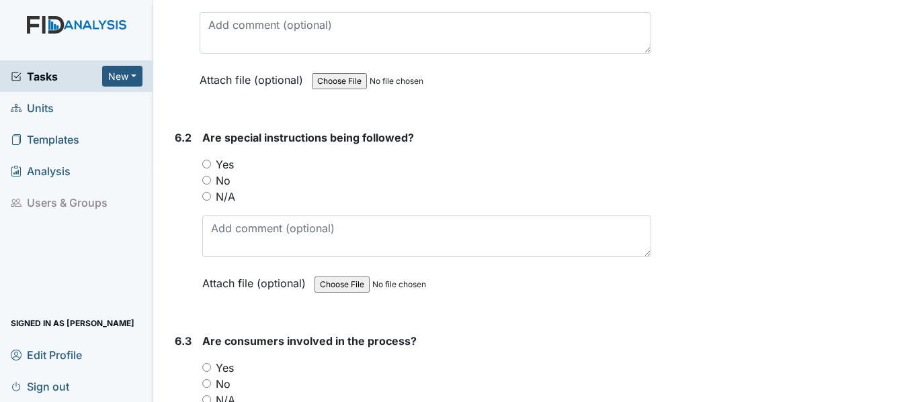
click at [222, 157] on label "Yes" at bounding box center [225, 165] width 18 height 16
click at [211, 160] on input "Yes" at bounding box center [206, 164] width 9 height 9
radio input "true"
click at [226, 360] on label "Yes" at bounding box center [225, 368] width 18 height 16
click at [211, 363] on input "Yes" at bounding box center [206, 367] width 9 height 9
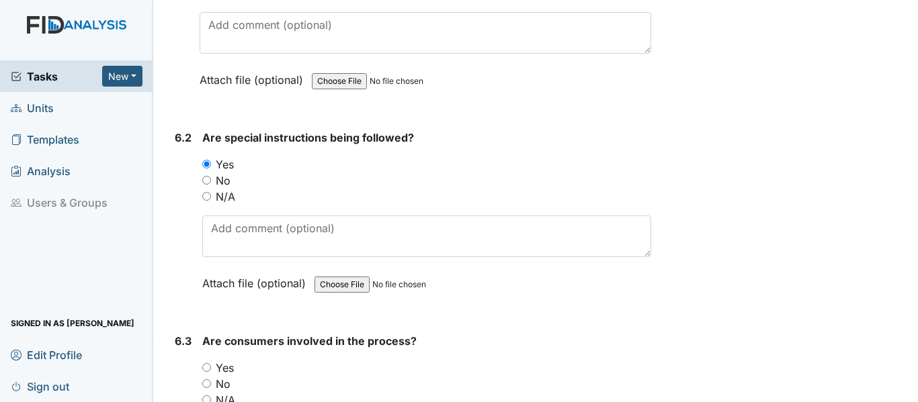
radio input "true"
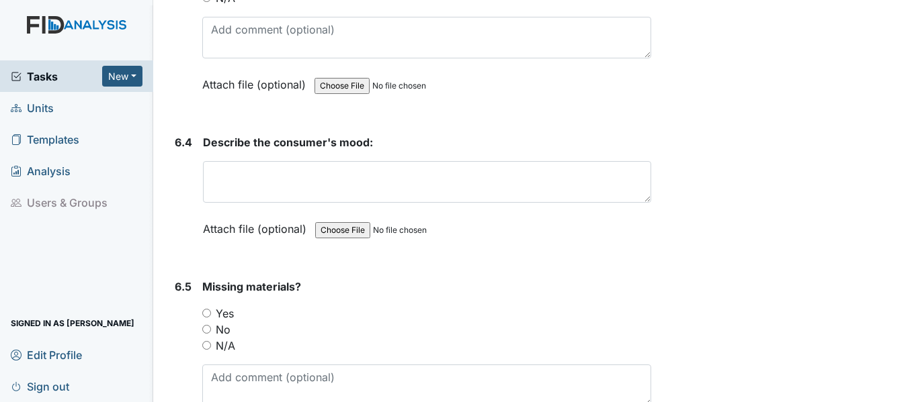
scroll to position [9242, 0]
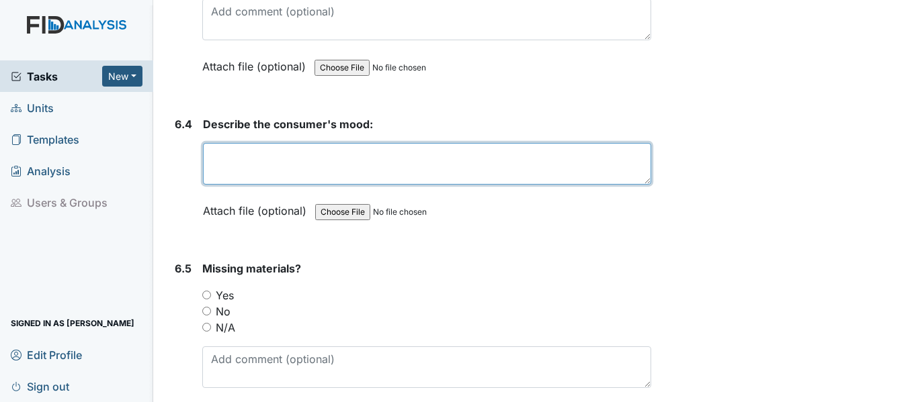
click at [353, 148] on textarea at bounding box center [427, 164] width 448 height 42
type textarea "compliant"
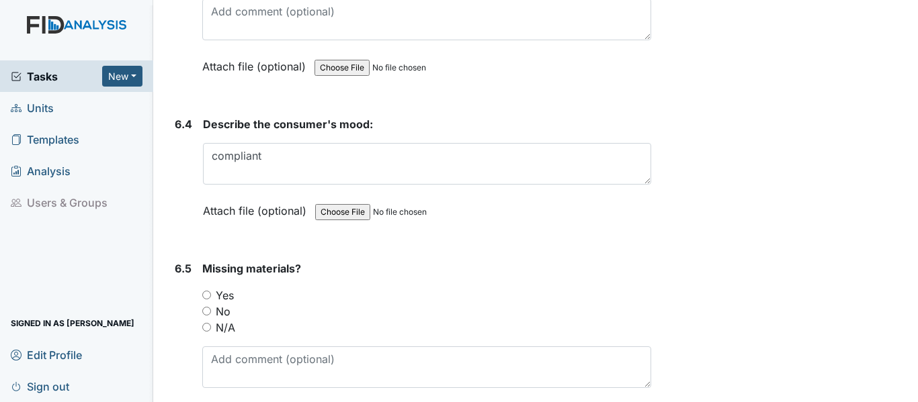
click at [216, 304] on label "No" at bounding box center [223, 312] width 15 height 16
click at [211, 307] on input "No" at bounding box center [206, 311] width 9 height 9
radio input "true"
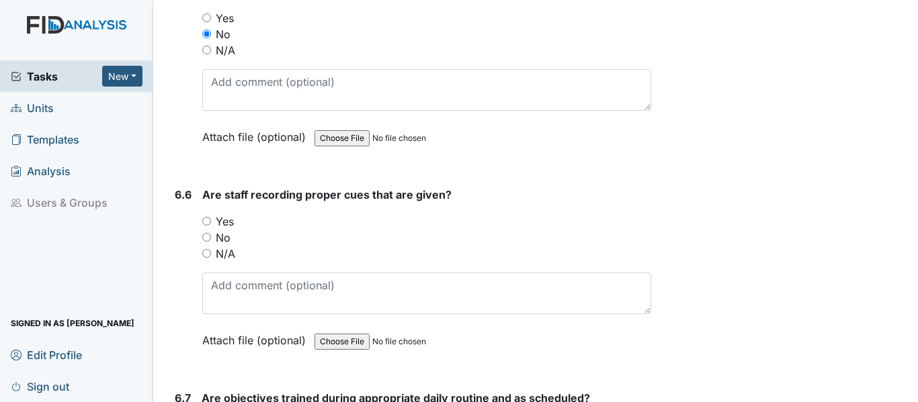
scroll to position [9618, 0]
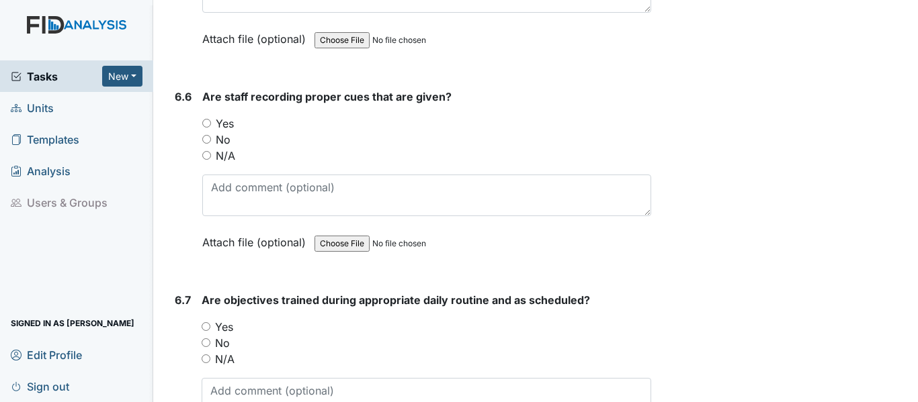
click at [224, 116] on label "Yes" at bounding box center [225, 124] width 18 height 16
click at [211, 119] on input "Yes" at bounding box center [206, 123] width 9 height 9
radio input "true"
click at [227, 319] on label "Yes" at bounding box center [224, 327] width 18 height 16
click at [210, 322] on input "Yes" at bounding box center [206, 326] width 9 height 9
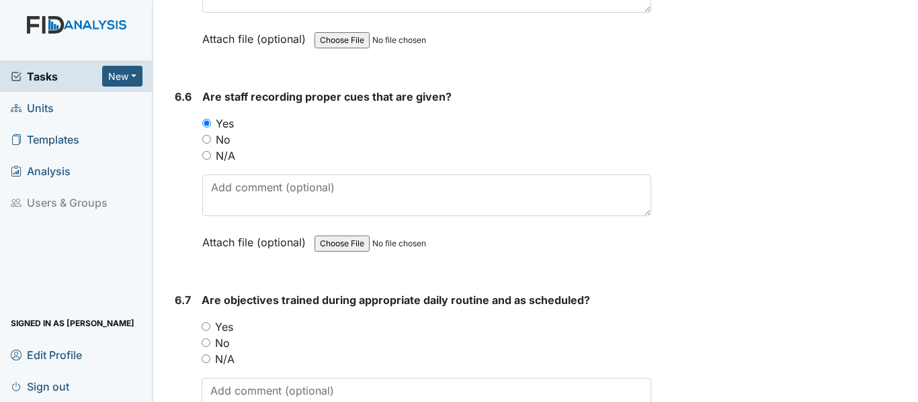
radio input "true"
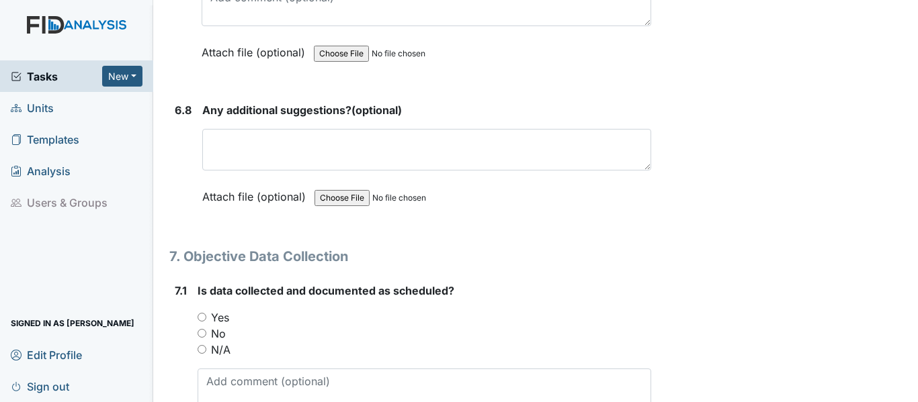
scroll to position [10030, 0]
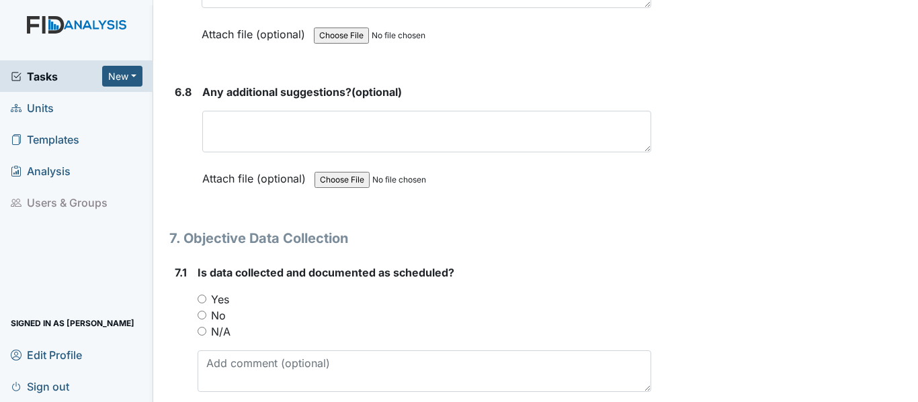
drag, startPoint x: 913, startPoint y: 398, endPoint x: 209, endPoint y: 285, distance: 712.9
click at [209, 292] on div "Yes" at bounding box center [423, 300] width 453 height 16
click at [232, 292] on div "Yes" at bounding box center [423, 300] width 453 height 16
click at [223, 292] on label "Yes" at bounding box center [220, 300] width 18 height 16
click at [206, 295] on input "Yes" at bounding box center [201, 299] width 9 height 9
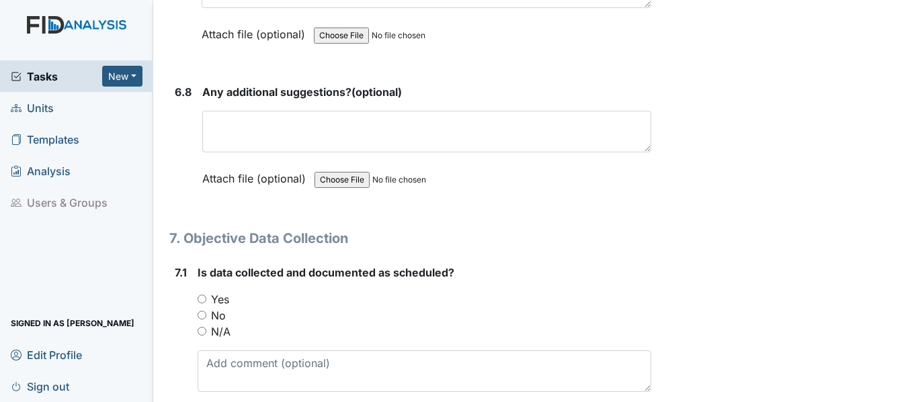
radio input "true"
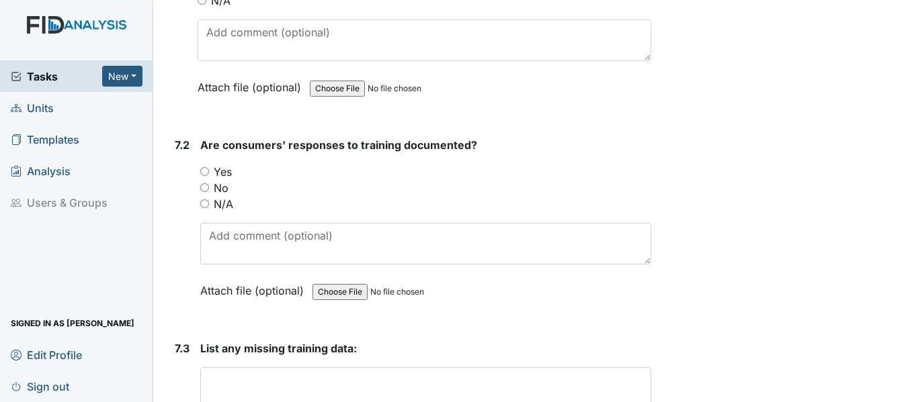
scroll to position [10388, 0]
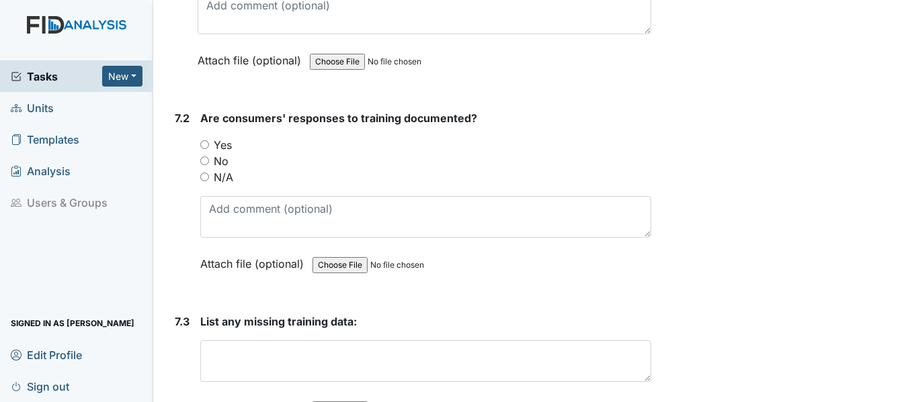
click at [221, 137] on label "Yes" at bounding box center [223, 145] width 18 height 16
click at [209, 140] on input "Yes" at bounding box center [204, 144] width 9 height 9
radio input "true"
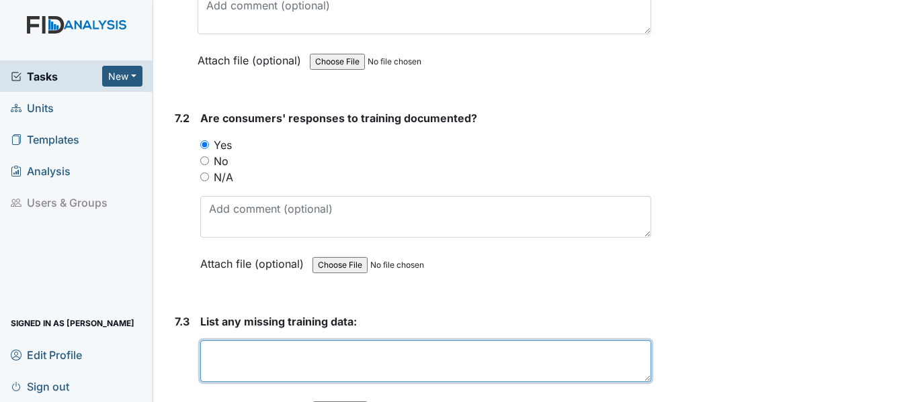
click at [405, 342] on textarea at bounding box center [425, 362] width 451 height 42
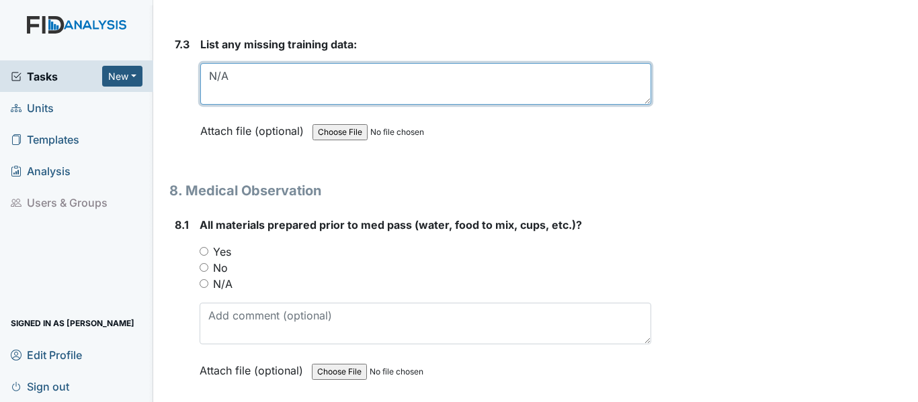
scroll to position [10682, 0]
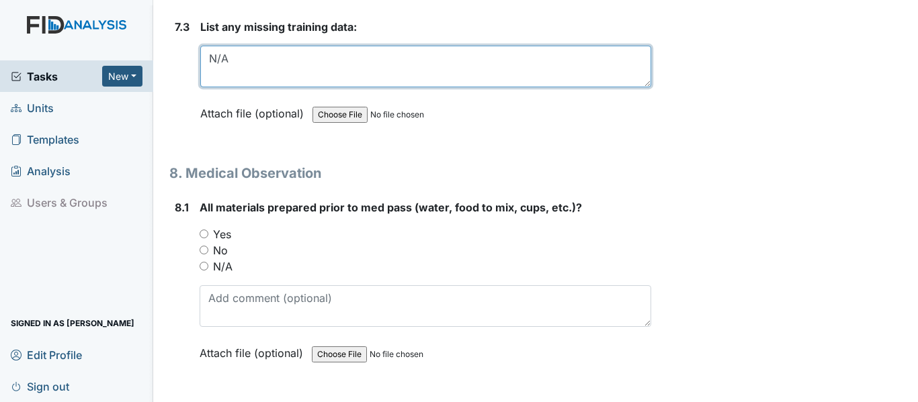
type textarea "N/A"
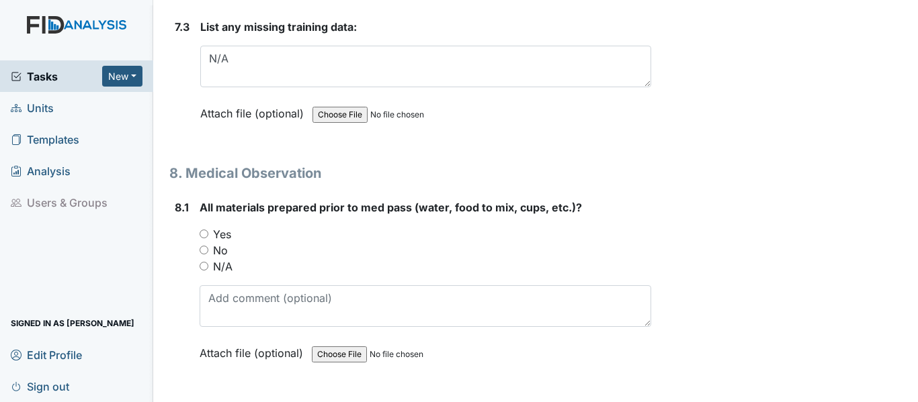
click at [226, 226] on label "Yes" at bounding box center [222, 234] width 18 height 16
click at [208, 230] on input "Yes" at bounding box center [203, 234] width 9 height 9
radio input "true"
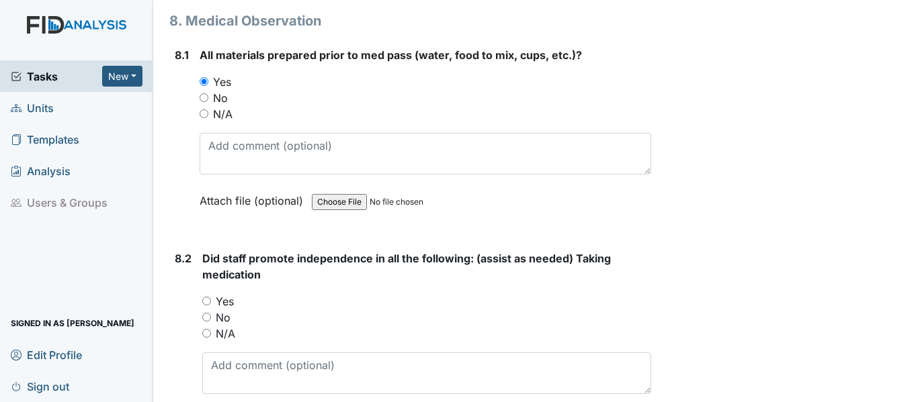
scroll to position [10942, 0]
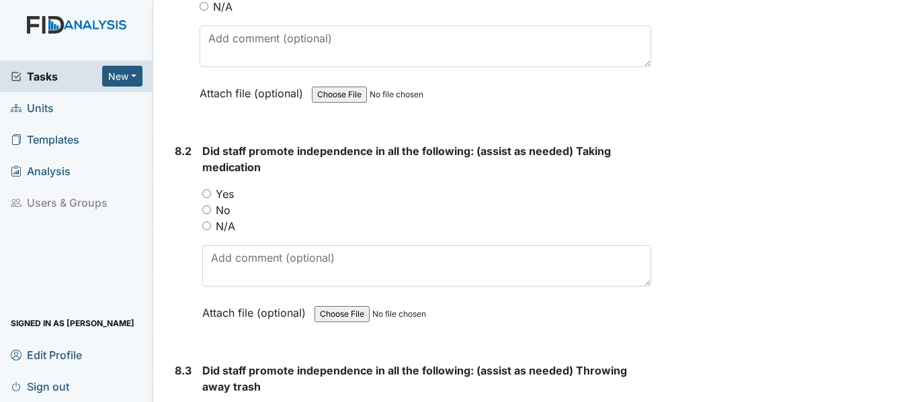
click at [222, 186] on label "Yes" at bounding box center [225, 194] width 18 height 16
click at [211, 189] on input "Yes" at bounding box center [206, 193] width 9 height 9
radio input "true"
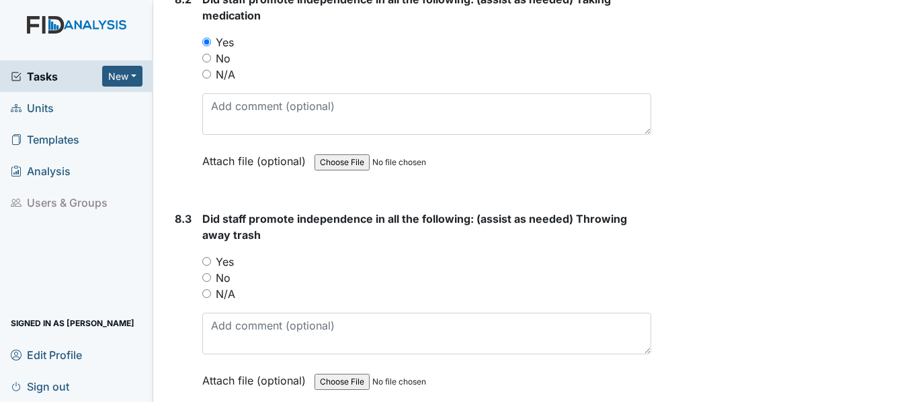
scroll to position [11157, 0]
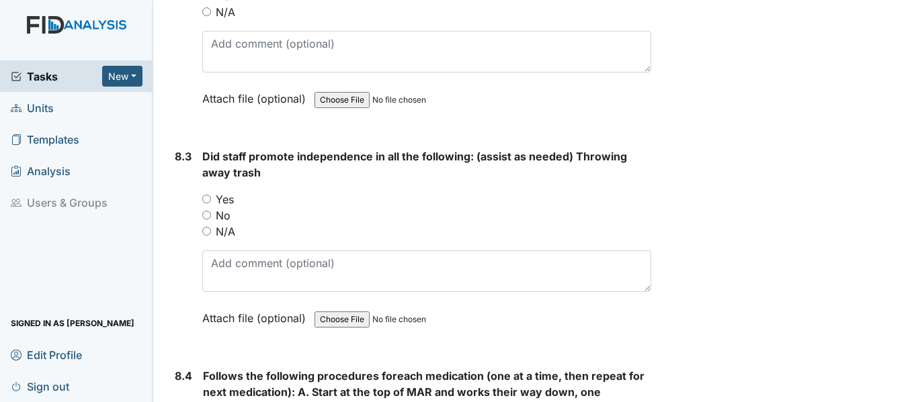
click at [218, 191] on label "Yes" at bounding box center [225, 199] width 18 height 16
click at [211, 195] on input "Yes" at bounding box center [206, 199] width 9 height 9
radio input "true"
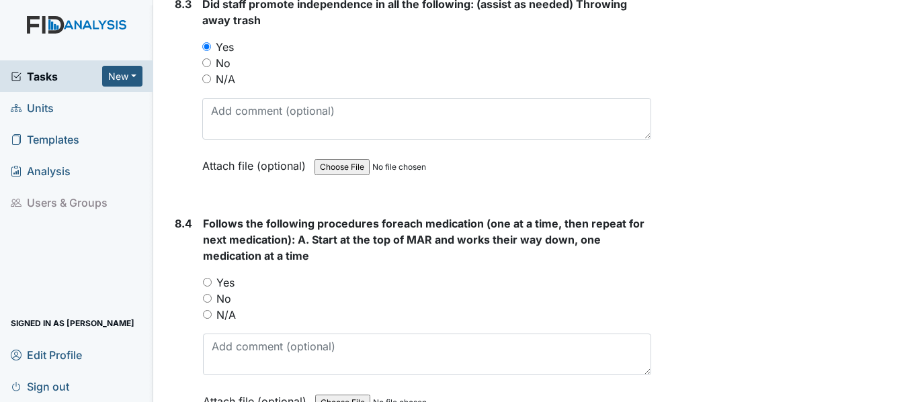
scroll to position [11398, 0]
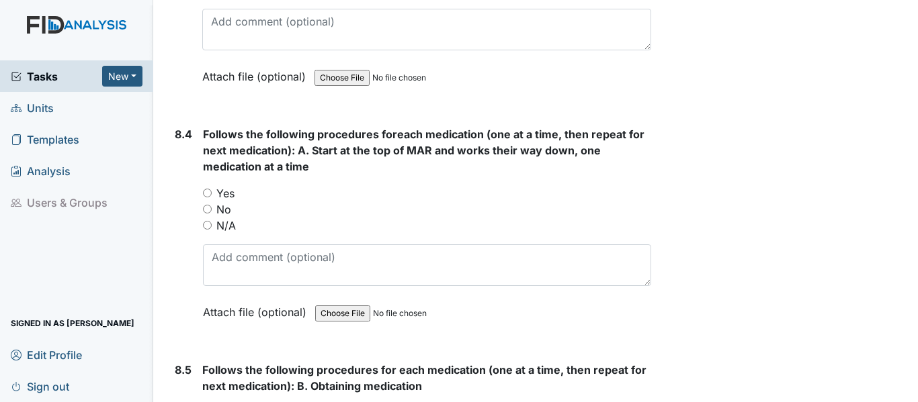
click at [230, 185] on label "Yes" at bounding box center [225, 193] width 18 height 16
click at [212, 189] on input "Yes" at bounding box center [207, 193] width 9 height 9
radio input "true"
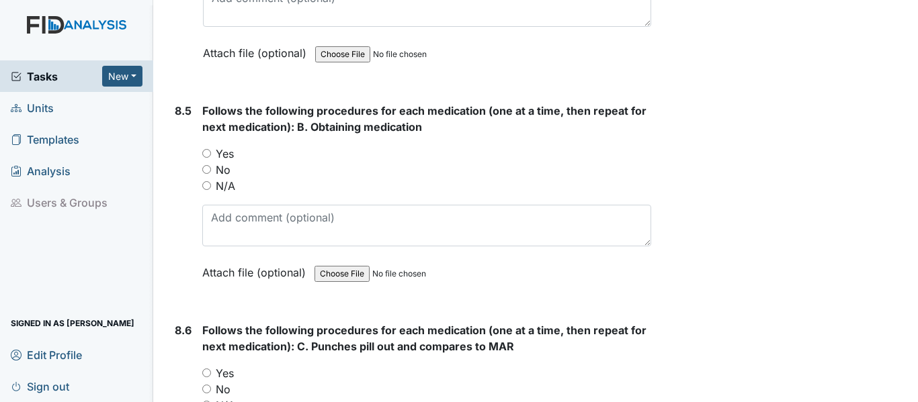
scroll to position [11703, 0]
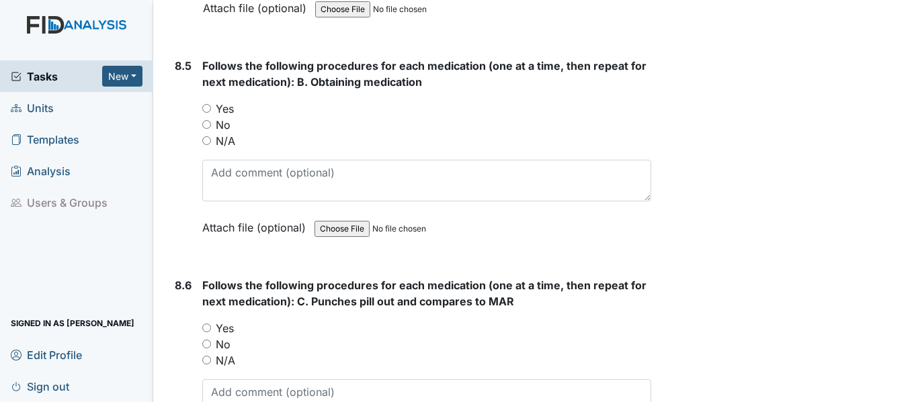
click at [223, 101] on label "Yes" at bounding box center [225, 109] width 18 height 16
click at [211, 104] on input "Yes" at bounding box center [206, 108] width 9 height 9
radio input "true"
click at [224, 320] on label "Yes" at bounding box center [225, 328] width 18 height 16
click at [211, 324] on input "Yes" at bounding box center [206, 328] width 9 height 9
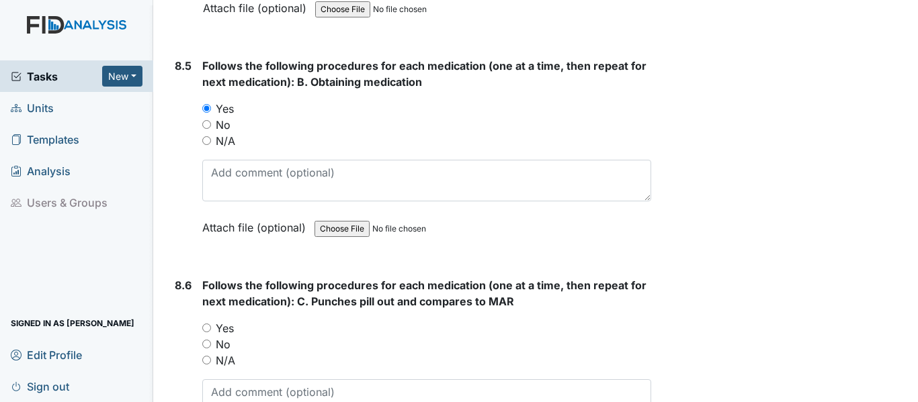
radio input "true"
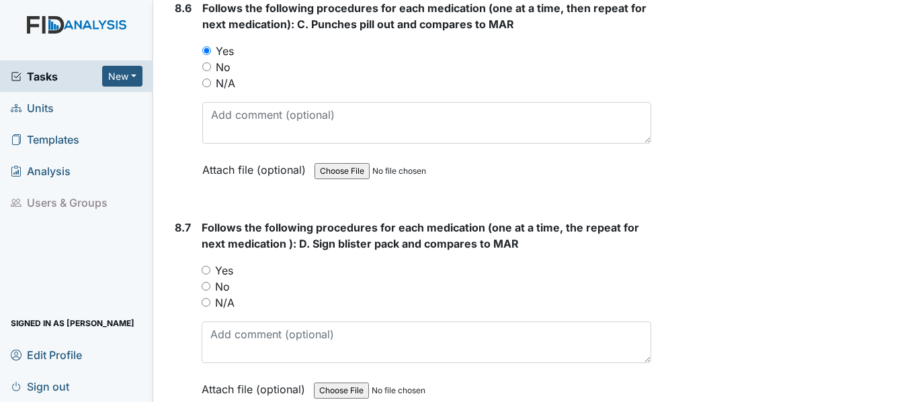
scroll to position [12105, 0]
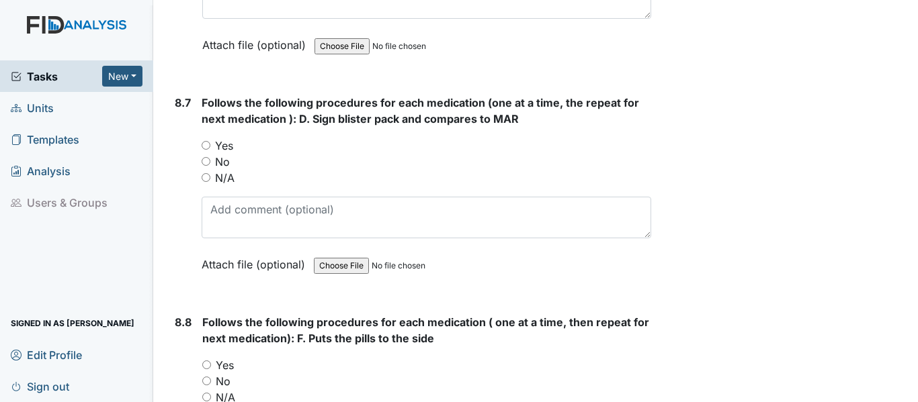
click at [217, 138] on label "Yes" at bounding box center [224, 146] width 18 height 16
click at [210, 141] on input "Yes" at bounding box center [206, 145] width 9 height 9
radio input "true"
click at [222, 357] on label "Yes" at bounding box center [225, 365] width 18 height 16
click at [211, 361] on input "Yes" at bounding box center [206, 365] width 9 height 9
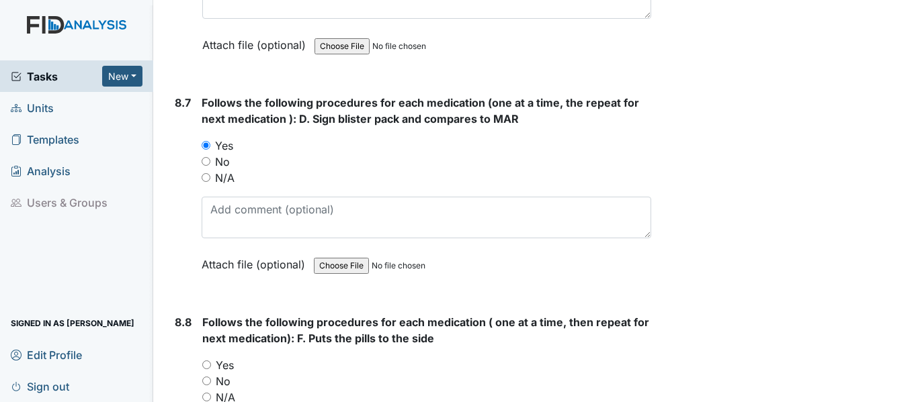
radio input "true"
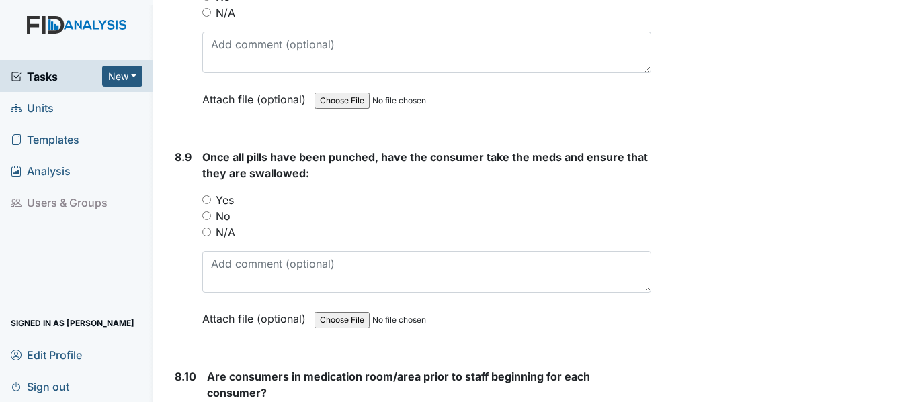
scroll to position [12499, 0]
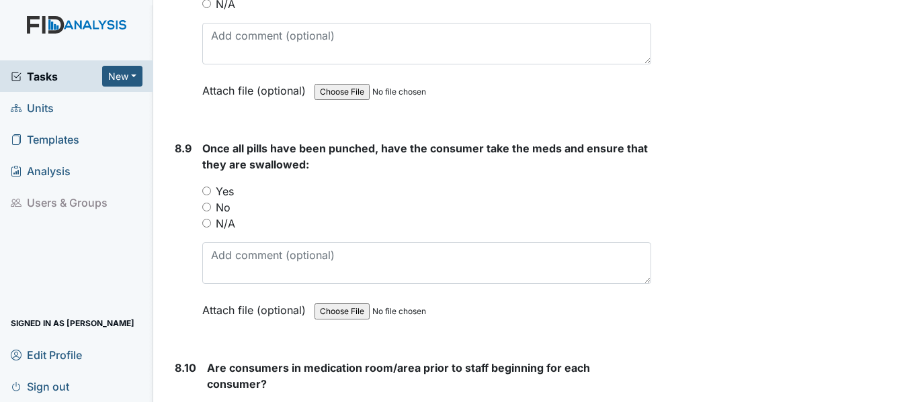
click at [224, 183] on label "Yes" at bounding box center [225, 191] width 18 height 16
click at [211, 187] on input "Yes" at bounding box center [206, 191] width 9 height 9
radio input "true"
drag, startPoint x: 912, startPoint y: 398, endPoint x: 655, endPoint y: 300, distance: 275.6
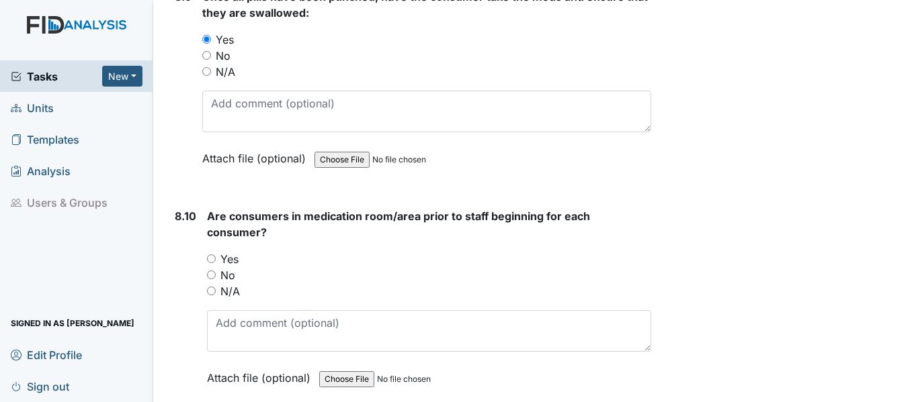
scroll to position [12704, 0]
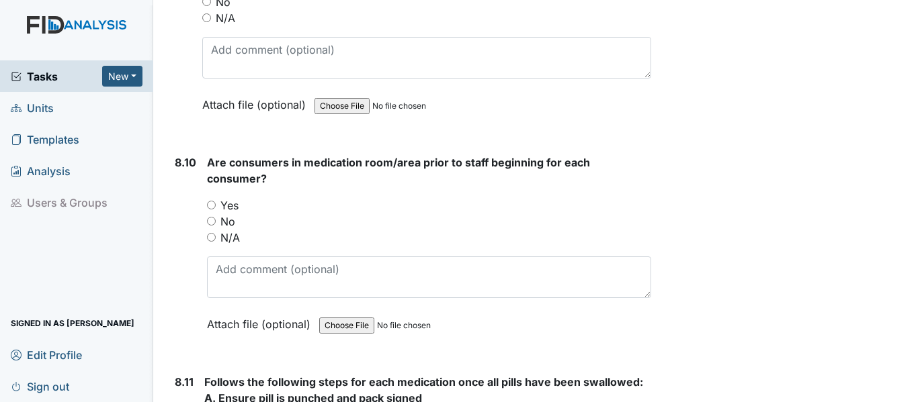
click at [238, 197] on label "Yes" at bounding box center [229, 205] width 18 height 16
click at [216, 201] on input "Yes" at bounding box center [211, 205] width 9 height 9
radio input "true"
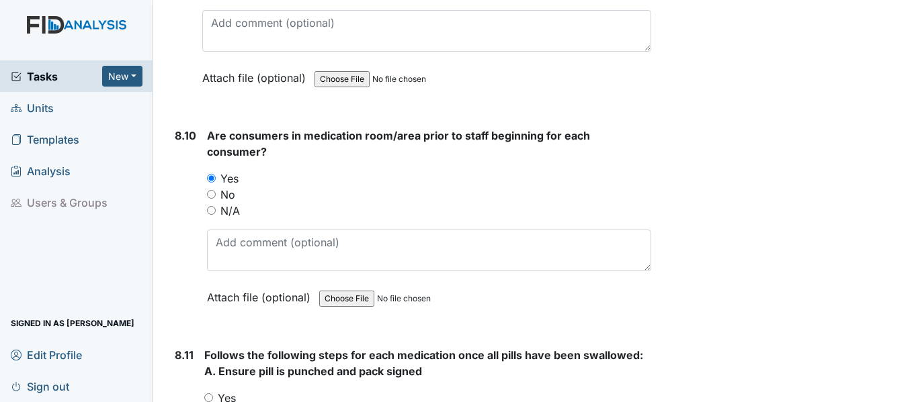
click at [224, 390] on label "Yes" at bounding box center [227, 398] width 18 height 16
click at [213, 394] on input "Yes" at bounding box center [208, 398] width 9 height 9
radio input "true"
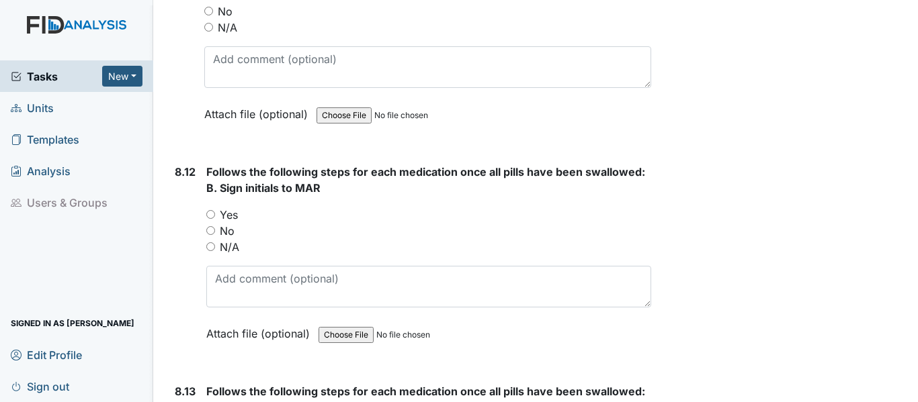
scroll to position [13196, 0]
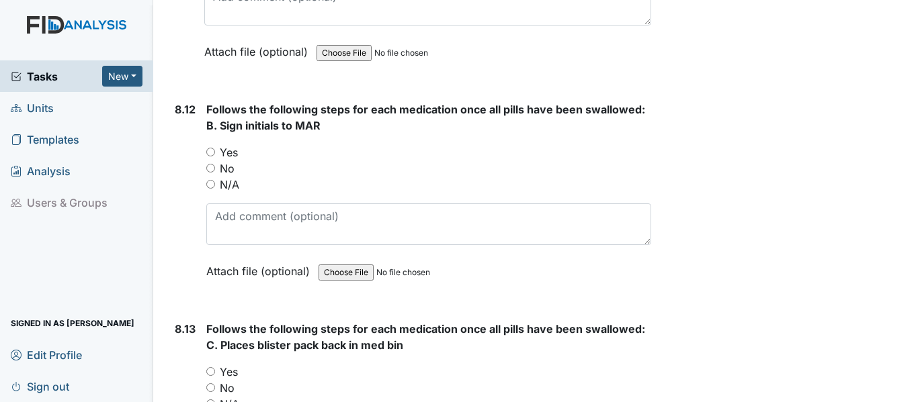
click at [231, 144] on label "Yes" at bounding box center [229, 152] width 18 height 16
click at [215, 148] on input "Yes" at bounding box center [210, 152] width 9 height 9
radio input "true"
click at [230, 364] on label "Yes" at bounding box center [229, 372] width 18 height 16
click at [215, 367] on input "Yes" at bounding box center [210, 371] width 9 height 9
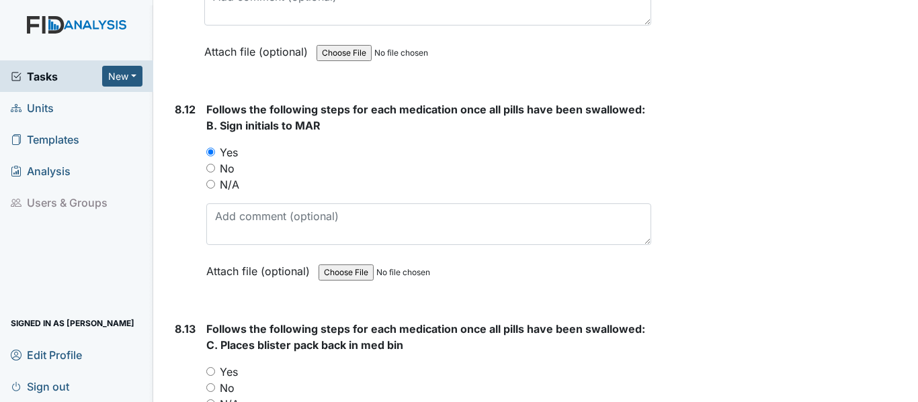
radio input "true"
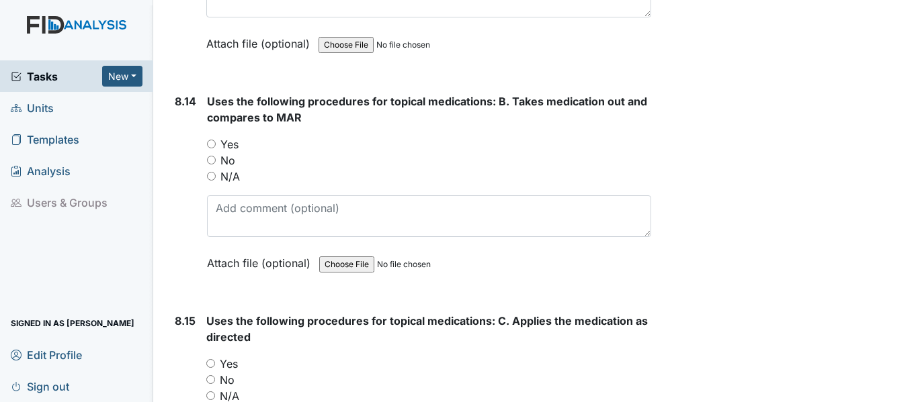
scroll to position [13671, 0]
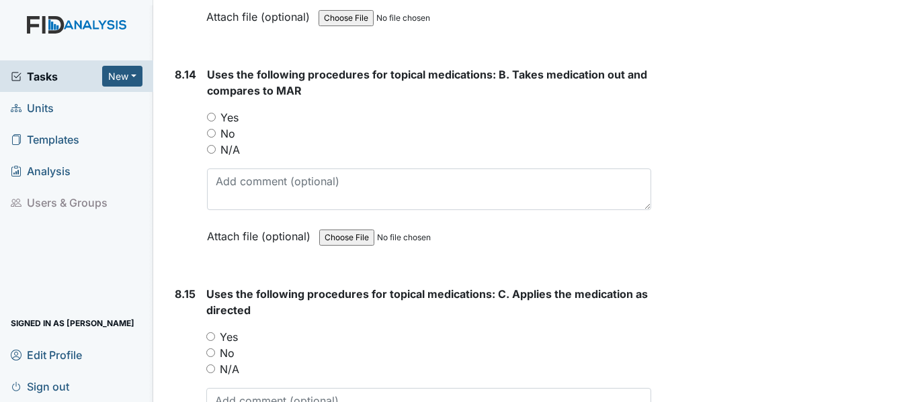
click at [231, 109] on label "Yes" at bounding box center [229, 117] width 18 height 16
click at [216, 113] on input "Yes" at bounding box center [211, 117] width 9 height 9
radio input "true"
click at [231, 329] on label "Yes" at bounding box center [229, 337] width 18 height 16
click at [215, 332] on input "Yes" at bounding box center [210, 336] width 9 height 9
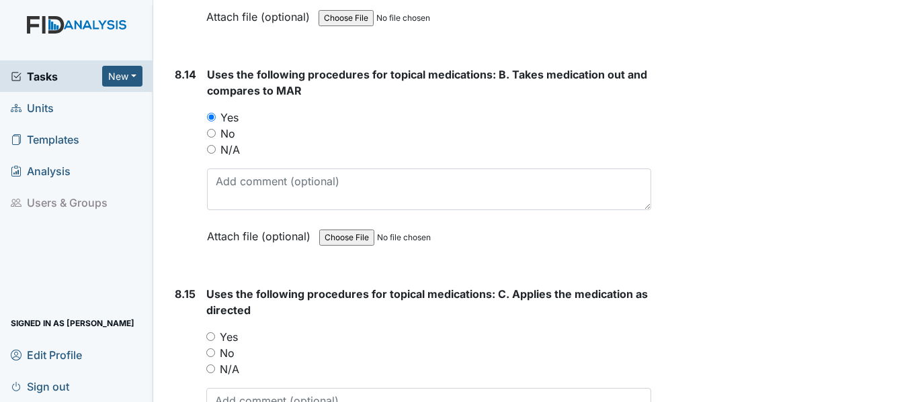
radio input "true"
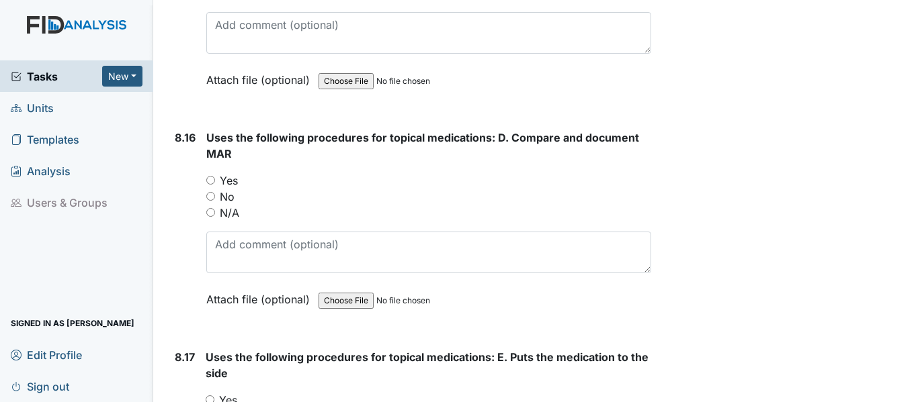
scroll to position [14100, 0]
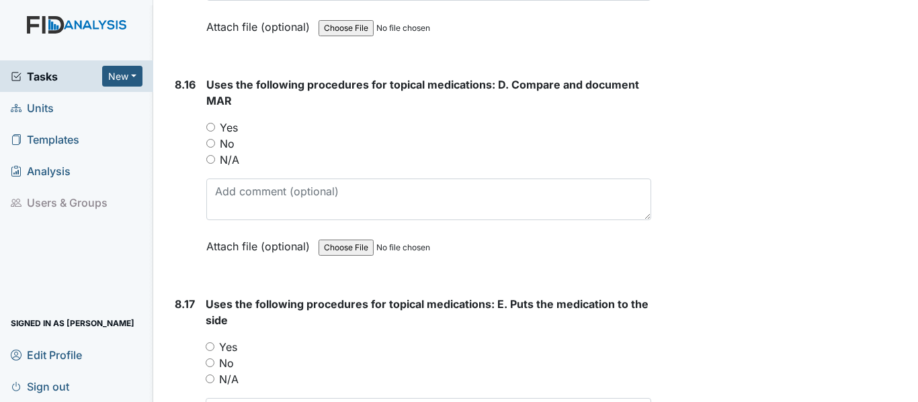
click at [229, 120] on label "Yes" at bounding box center [229, 128] width 18 height 16
click at [215, 123] on input "Yes" at bounding box center [210, 127] width 9 height 9
radio input "true"
click at [226, 339] on label "Yes" at bounding box center [228, 347] width 18 height 16
click at [214, 343] on input "Yes" at bounding box center [210, 347] width 9 height 9
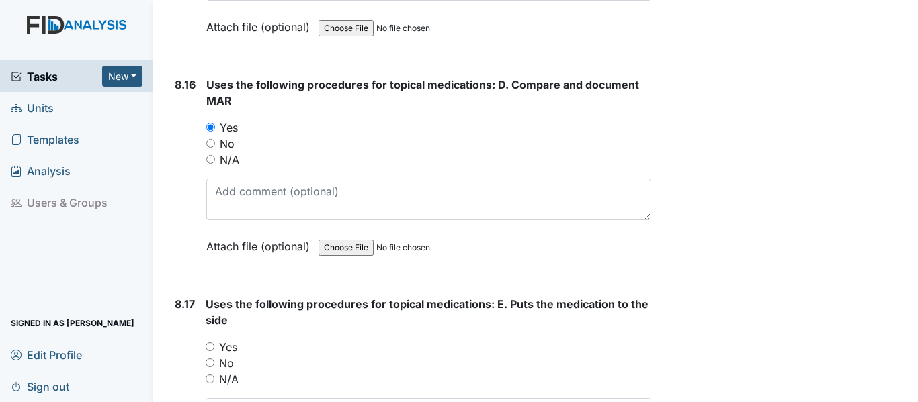
radio input "true"
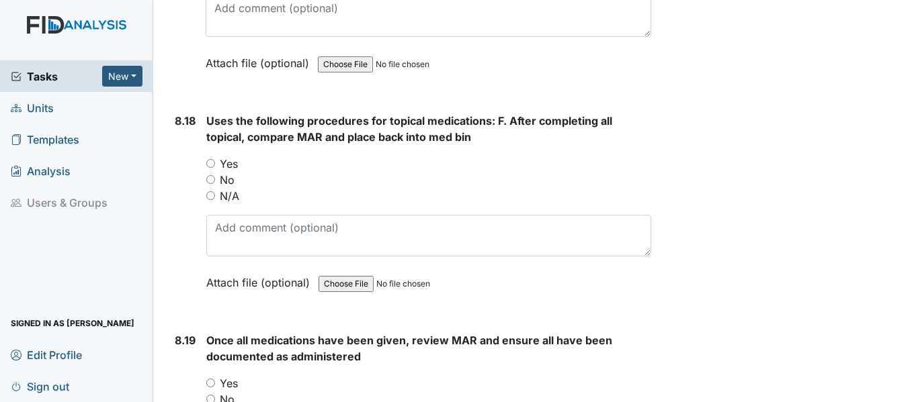
scroll to position [14538, 0]
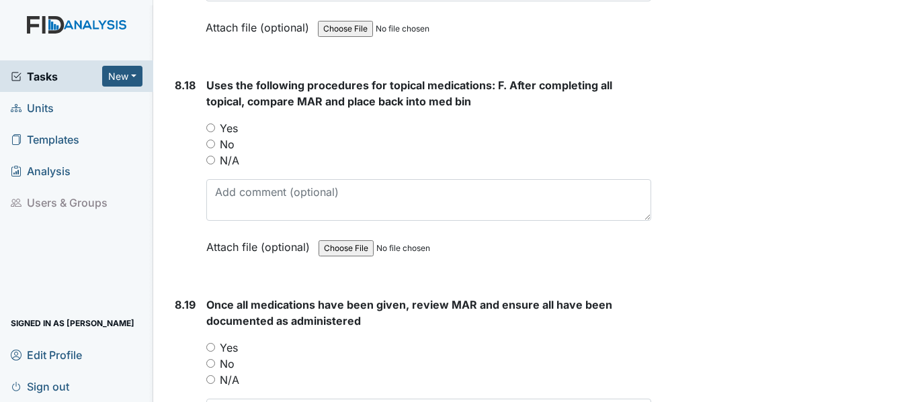
click at [227, 120] on label "Yes" at bounding box center [229, 128] width 18 height 16
click at [215, 124] on input "Yes" at bounding box center [210, 128] width 9 height 9
radio input "true"
click at [230, 340] on label "Yes" at bounding box center [229, 348] width 18 height 16
click at [215, 343] on input "Yes" at bounding box center [210, 347] width 9 height 9
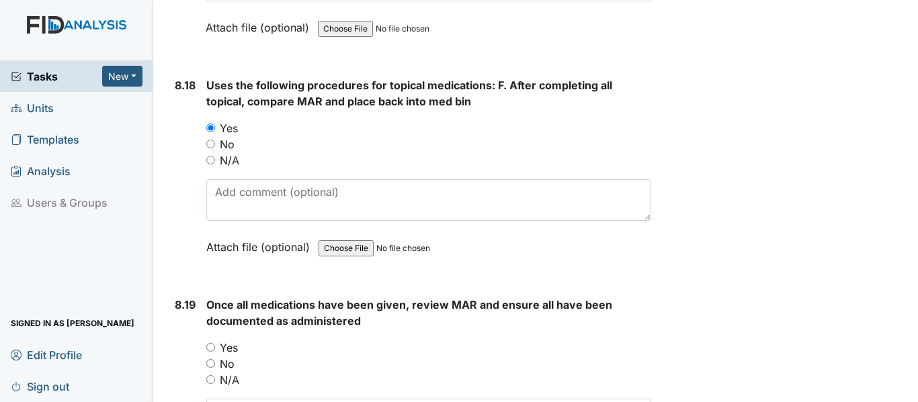
radio input "true"
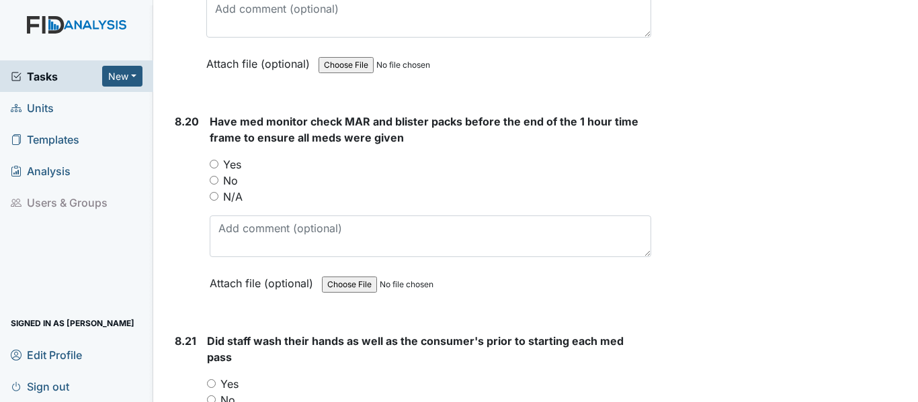
scroll to position [14968, 0]
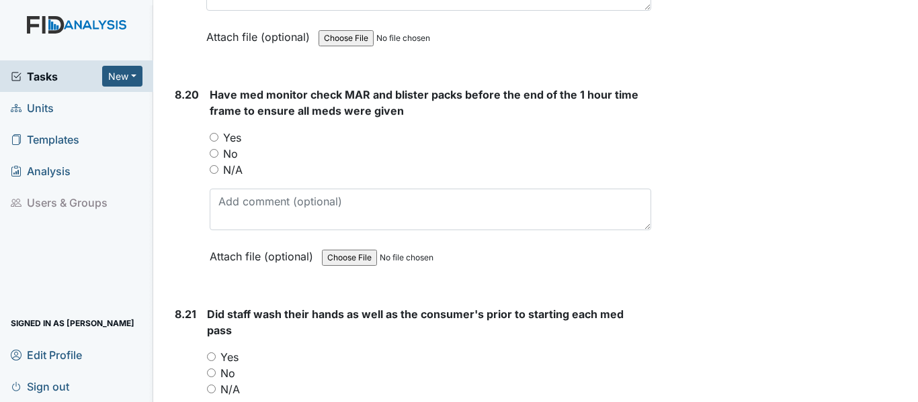
click at [230, 130] on label "Yes" at bounding box center [232, 138] width 18 height 16
click at [218, 133] on input "Yes" at bounding box center [214, 137] width 9 height 9
radio input "true"
click at [234, 349] on label "Yes" at bounding box center [229, 357] width 18 height 16
click at [216, 353] on input "Yes" at bounding box center [211, 357] width 9 height 9
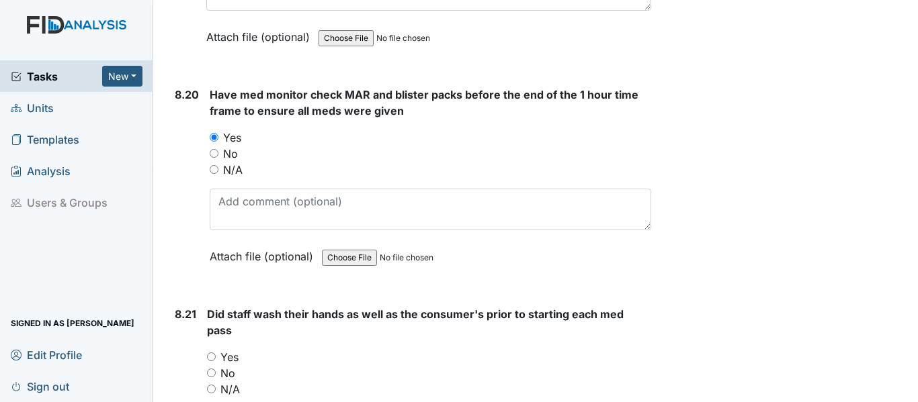
radio input "true"
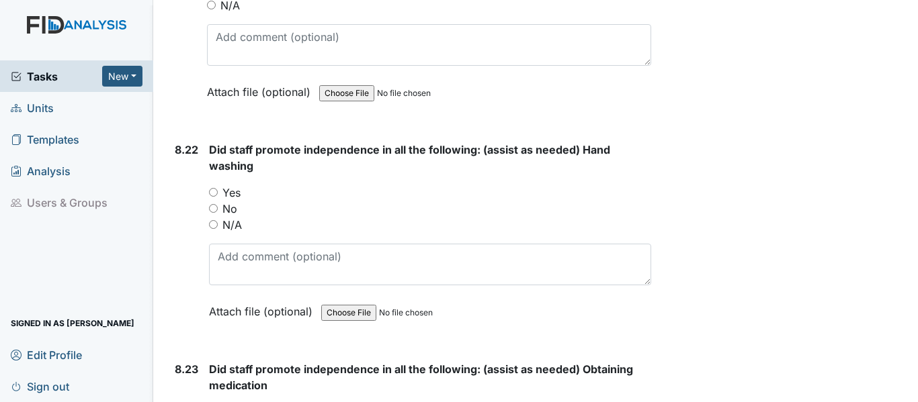
scroll to position [15416, 0]
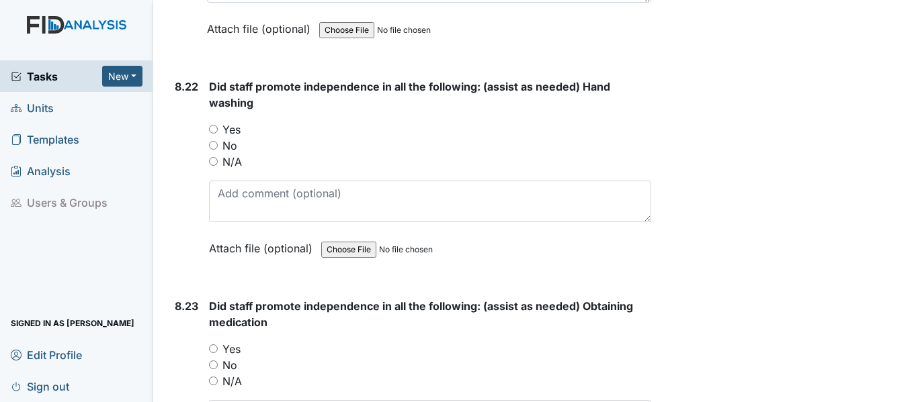
click at [234, 122] on label "Yes" at bounding box center [231, 130] width 18 height 16
click at [218, 125] on input "Yes" at bounding box center [213, 129] width 9 height 9
radio input "true"
click at [235, 341] on label "Yes" at bounding box center [231, 349] width 18 height 16
click at [218, 345] on input "Yes" at bounding box center [213, 349] width 9 height 9
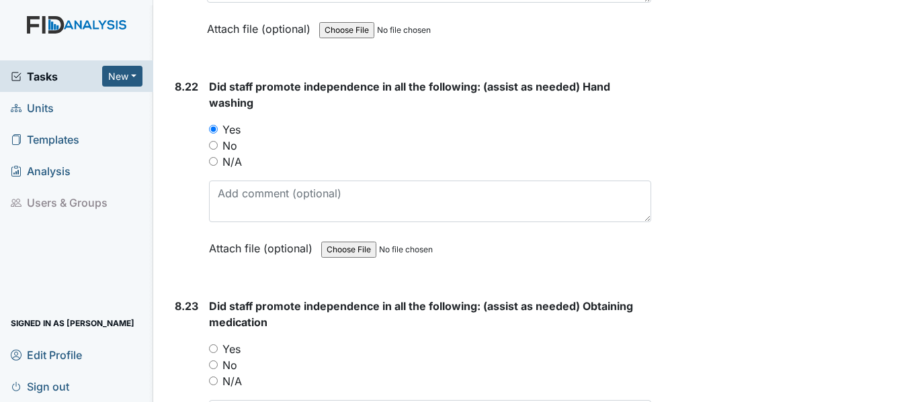
radio input "true"
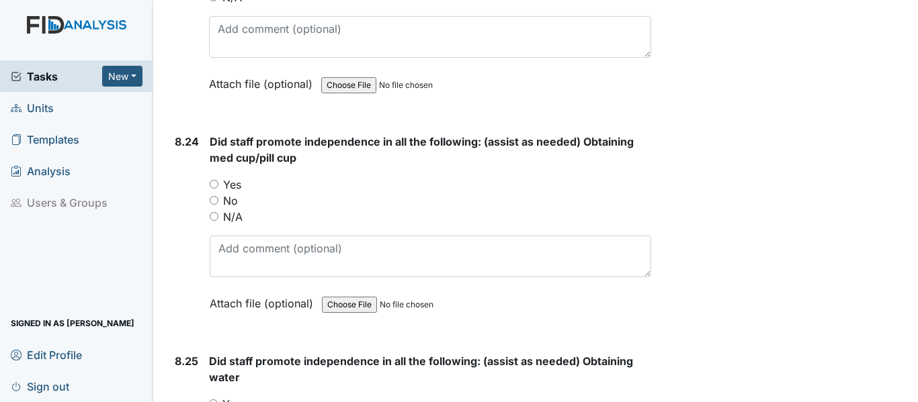
scroll to position [15845, 0]
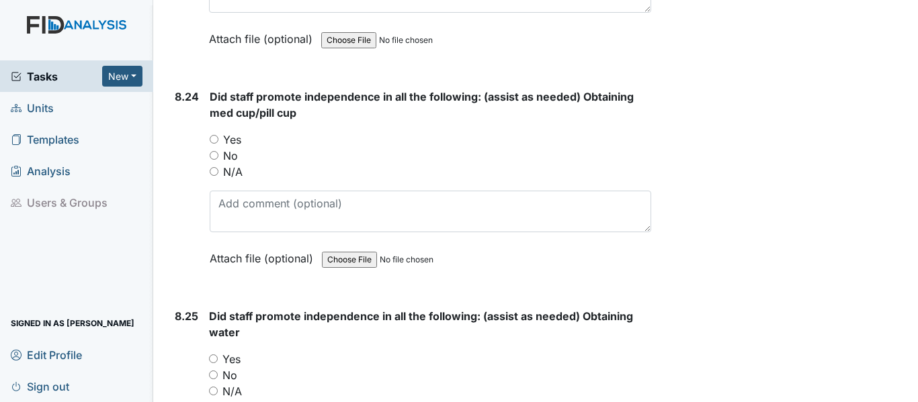
click at [233, 132] on label "Yes" at bounding box center [232, 140] width 18 height 16
click at [218, 135] on input "Yes" at bounding box center [214, 139] width 9 height 9
radio input "true"
click at [230, 351] on label "Yes" at bounding box center [231, 359] width 18 height 16
click at [218, 355] on input "Yes" at bounding box center [213, 359] width 9 height 9
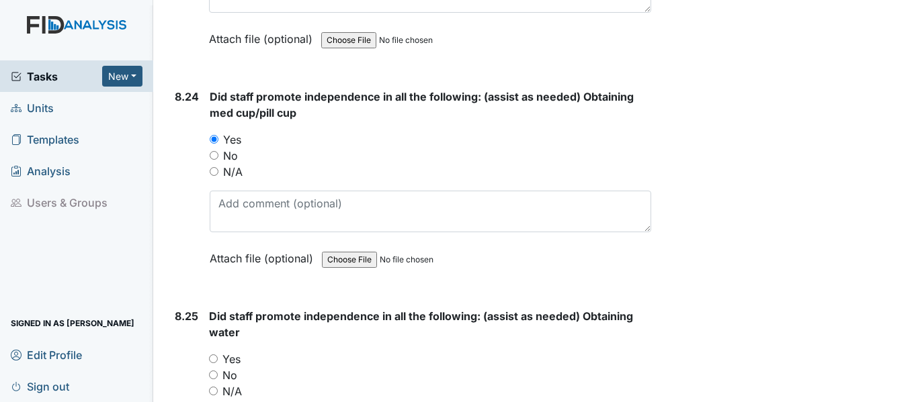
radio input "true"
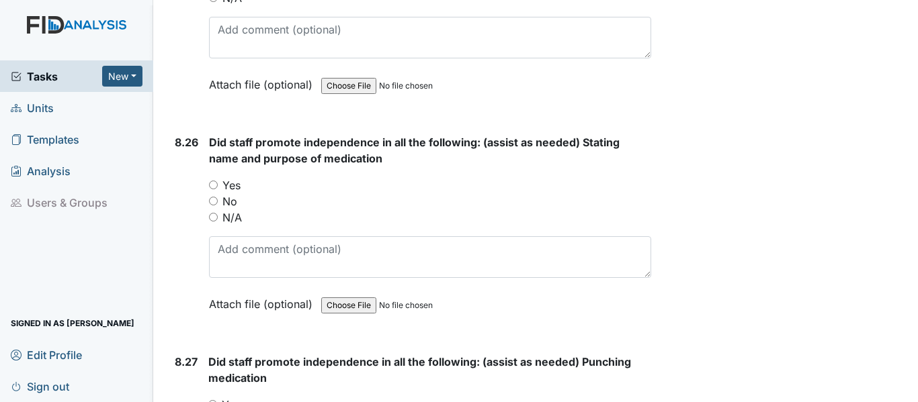
scroll to position [16275, 0]
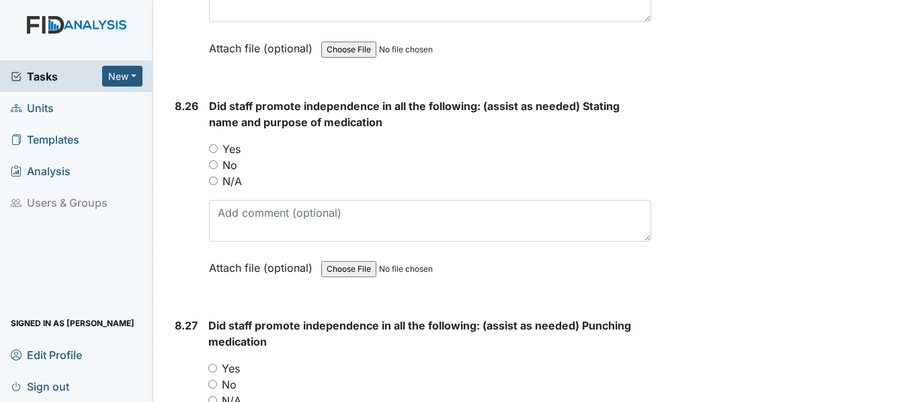
click at [230, 141] on label "Yes" at bounding box center [231, 149] width 18 height 16
click at [218, 144] on input "Yes" at bounding box center [213, 148] width 9 height 9
radio input "true"
click at [232, 361] on label "Yes" at bounding box center [231, 369] width 18 height 16
click at [217, 364] on input "Yes" at bounding box center [212, 368] width 9 height 9
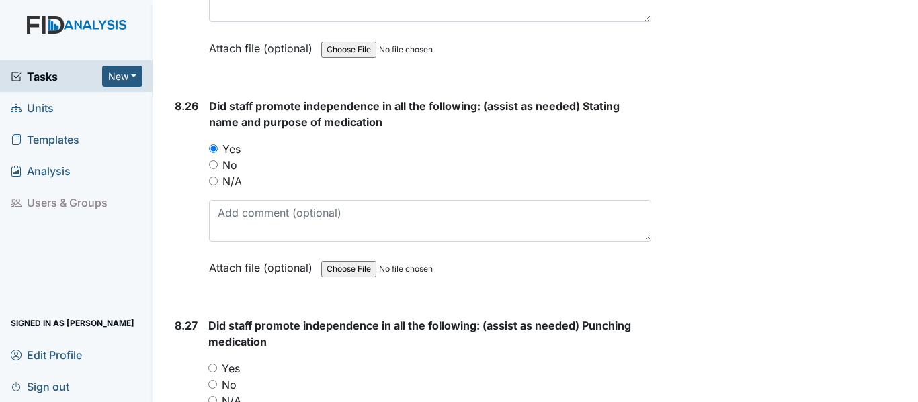
radio input "true"
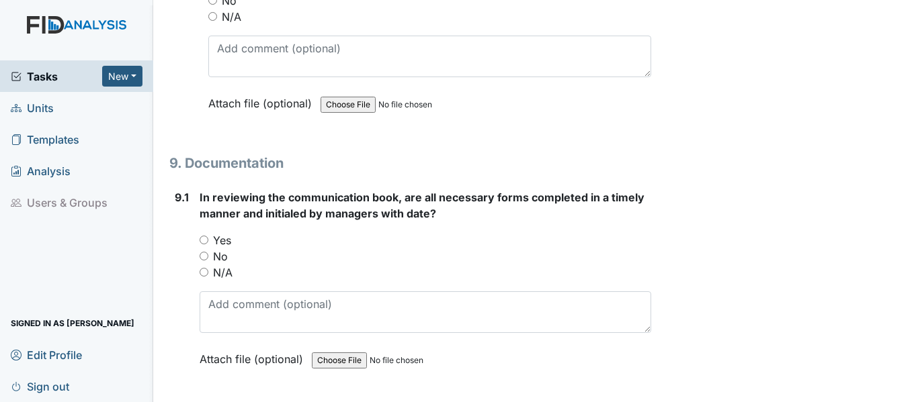
scroll to position [16766, 0]
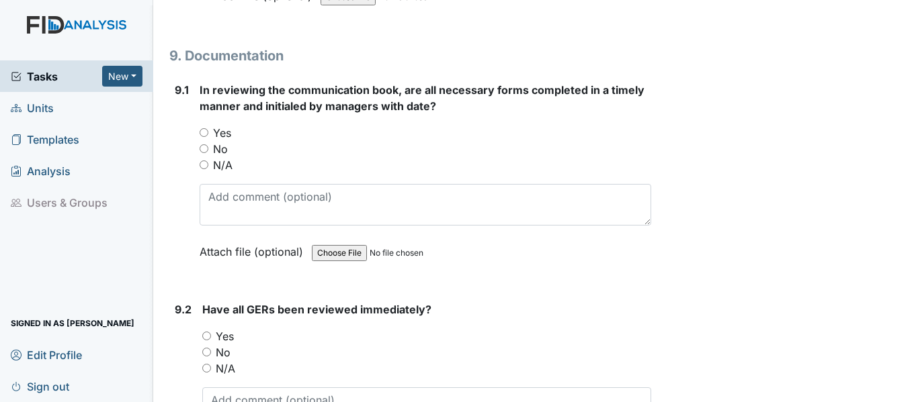
click at [222, 125] on label "Yes" at bounding box center [222, 133] width 18 height 16
click at [208, 128] on input "Yes" at bounding box center [203, 132] width 9 height 9
radio input "true"
click at [223, 328] on label "Yes" at bounding box center [225, 336] width 18 height 16
click at [211, 332] on input "Yes" at bounding box center [206, 336] width 9 height 9
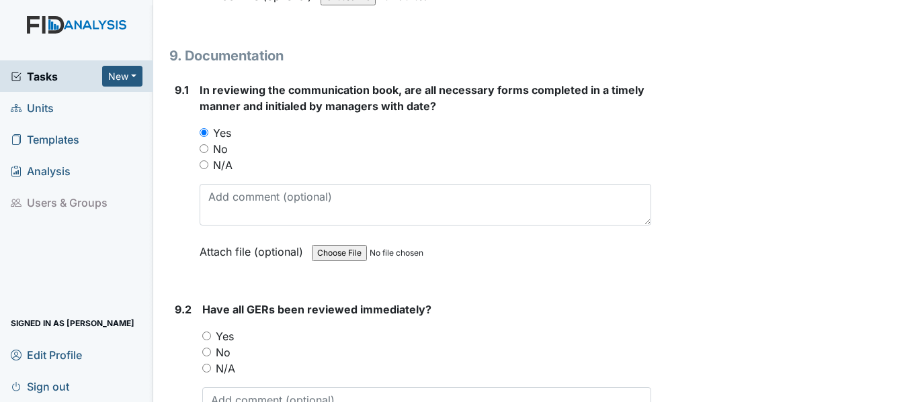
radio input "true"
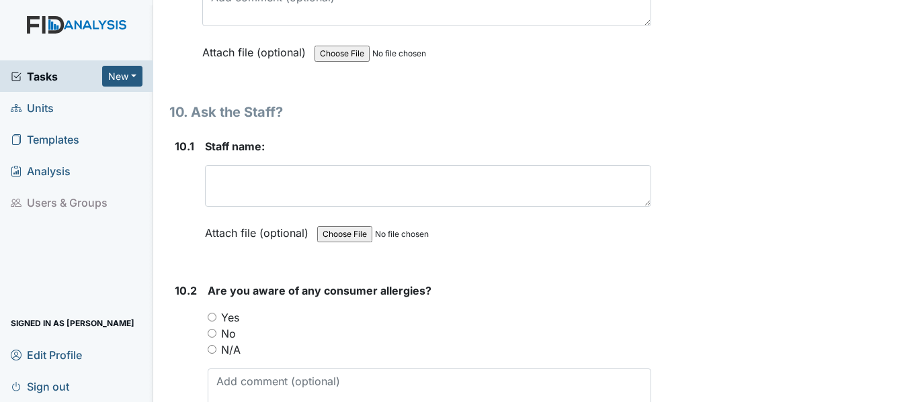
scroll to position [17214, 0]
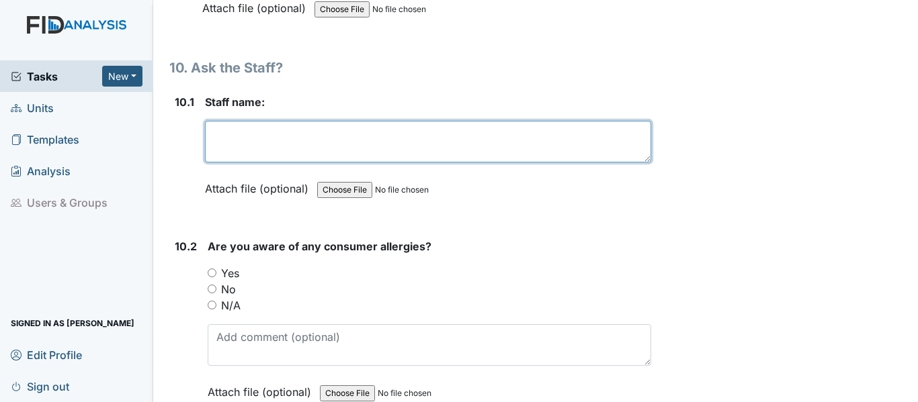
click at [369, 121] on textarea at bounding box center [428, 142] width 446 height 42
type textarea "Shelly Lee"
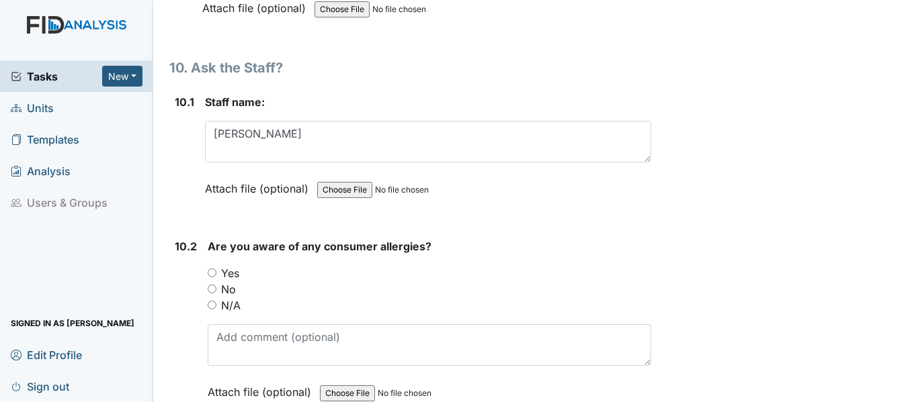
click at [230, 265] on label "Yes" at bounding box center [230, 273] width 18 height 16
click at [216, 269] on input "Yes" at bounding box center [212, 273] width 9 height 9
radio input "true"
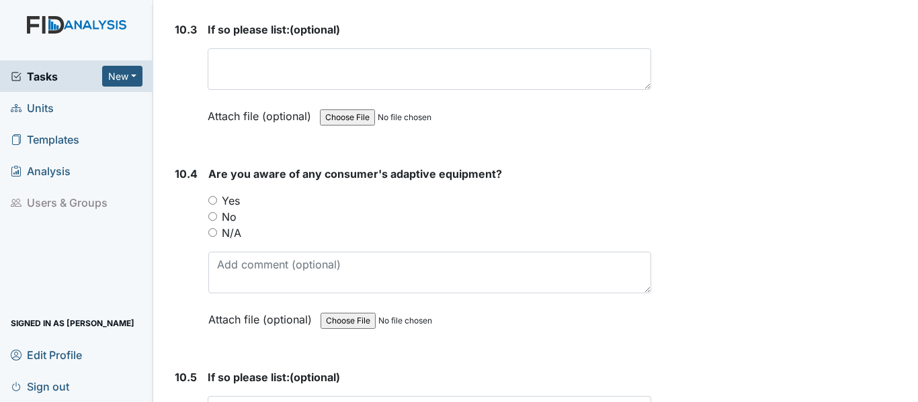
scroll to position [17688, 0]
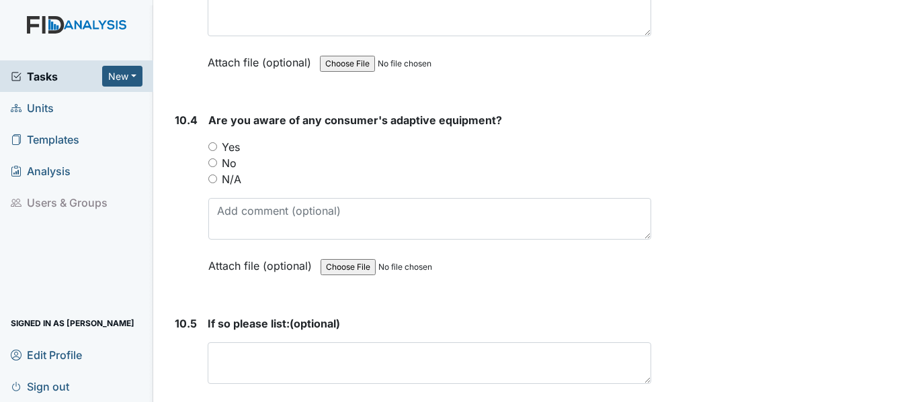
click at [232, 139] on label "Yes" at bounding box center [231, 147] width 18 height 16
click at [217, 142] on input "Yes" at bounding box center [212, 146] width 9 height 9
radio input "true"
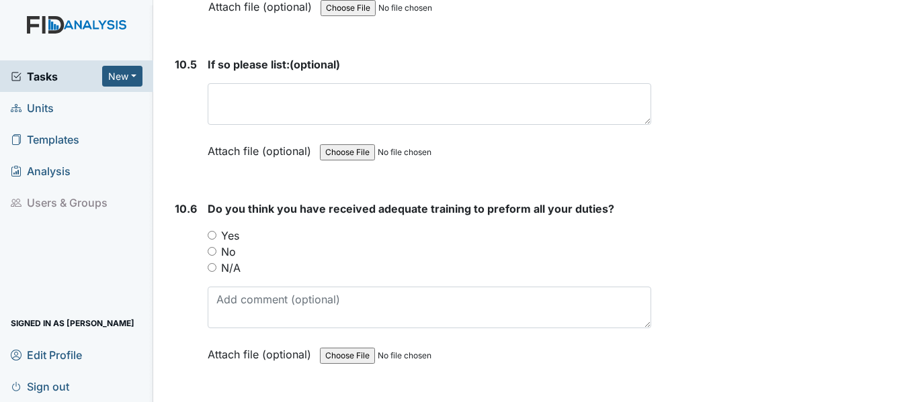
scroll to position [18073, 0]
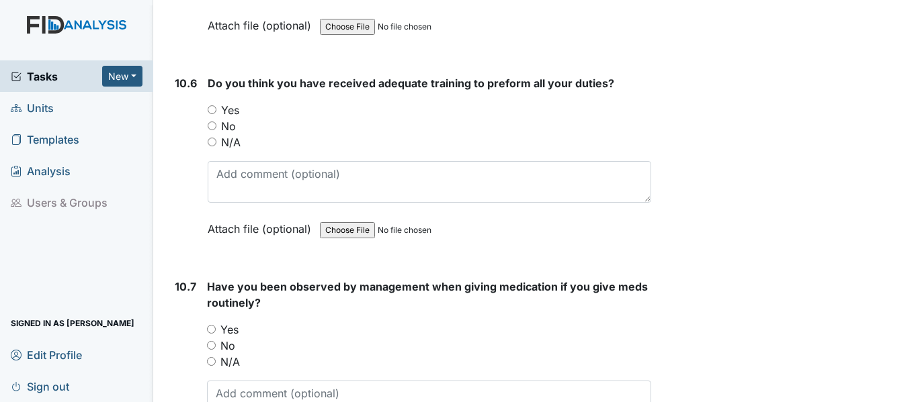
click at [229, 102] on label "Yes" at bounding box center [230, 110] width 18 height 16
click at [216, 105] on input "Yes" at bounding box center [212, 109] width 9 height 9
radio input "true"
drag, startPoint x: 234, startPoint y: 316, endPoint x: 786, endPoint y: 340, distance: 552.6
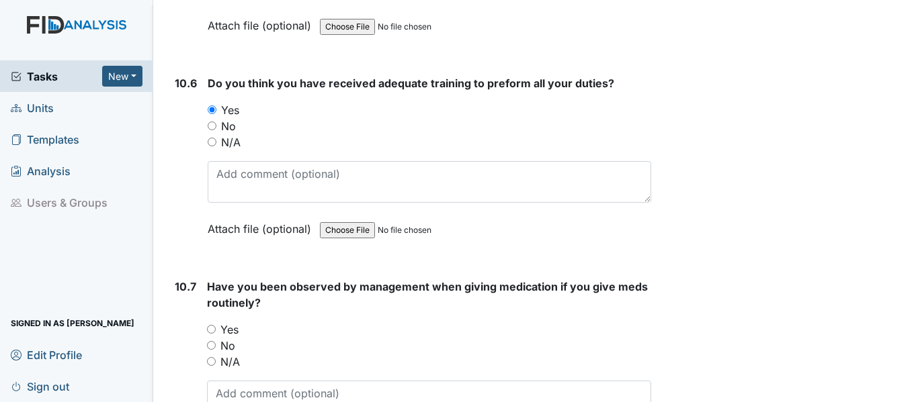
click at [232, 322] on label "Yes" at bounding box center [229, 330] width 18 height 16
click at [216, 325] on input "Yes" at bounding box center [211, 329] width 9 height 9
radio input "true"
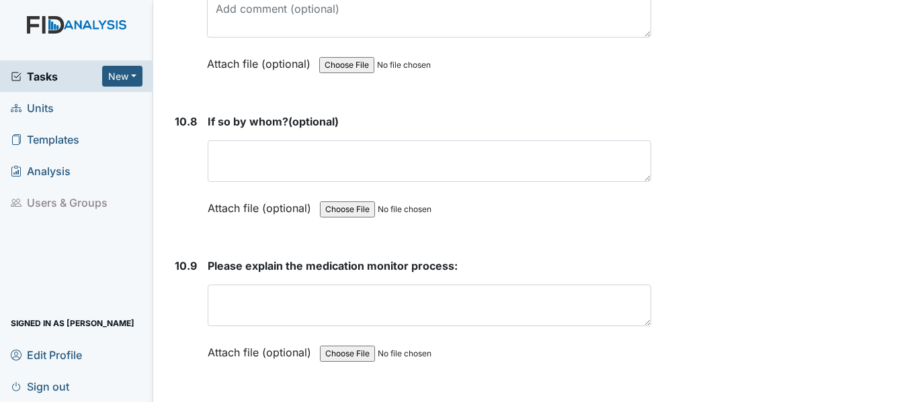
scroll to position [18478, 0]
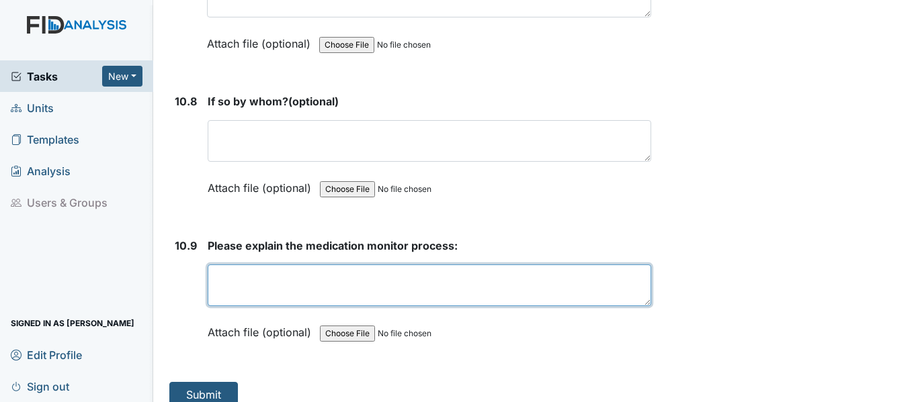
click at [315, 265] on textarea at bounding box center [429, 286] width 443 height 42
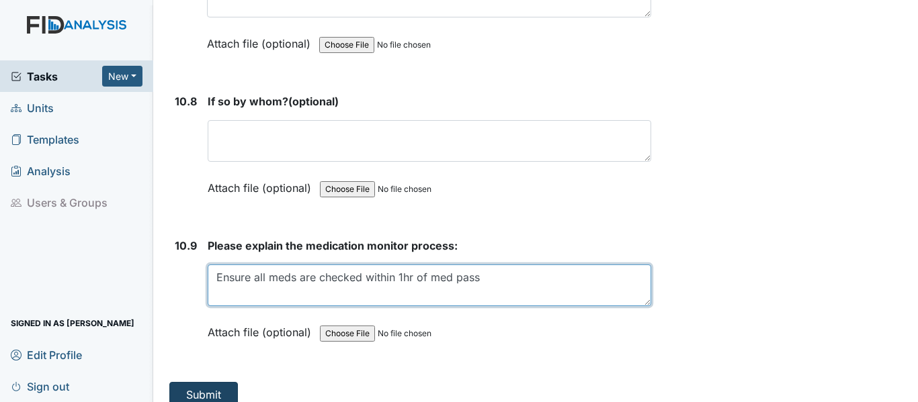
type textarea "Ensure all meds are checked within 1hr of med pass"
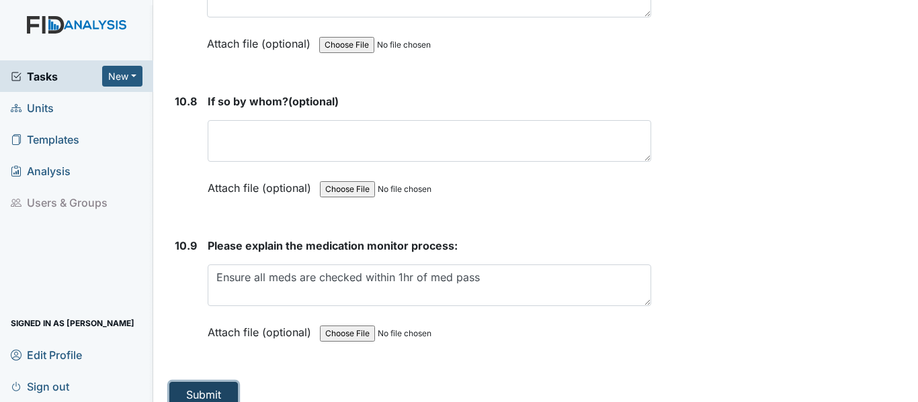
click at [199, 382] on button "Submit" at bounding box center [203, 395] width 69 height 26
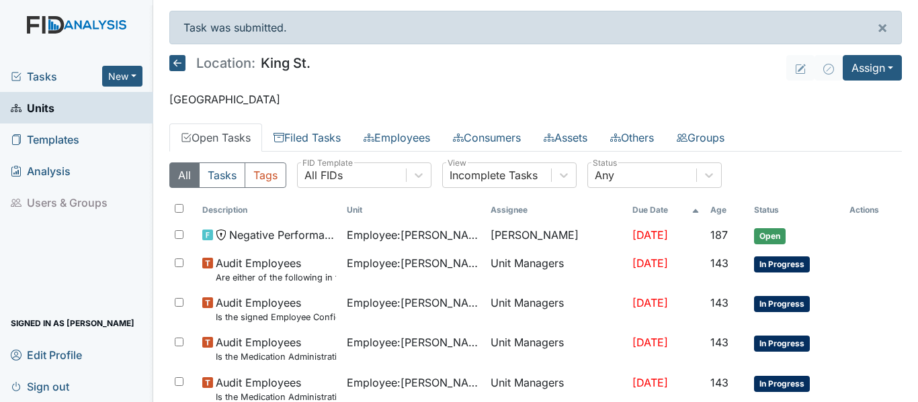
click at [30, 101] on span "Units" at bounding box center [33, 107] width 44 height 21
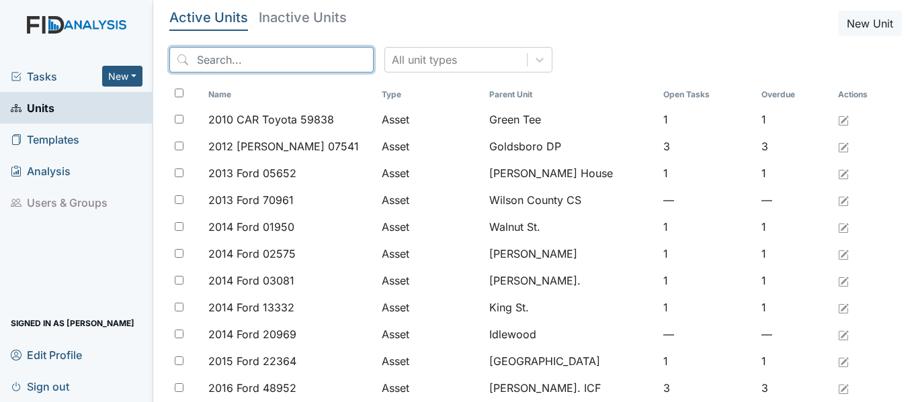
click at [295, 54] on input "search" at bounding box center [271, 60] width 204 height 26
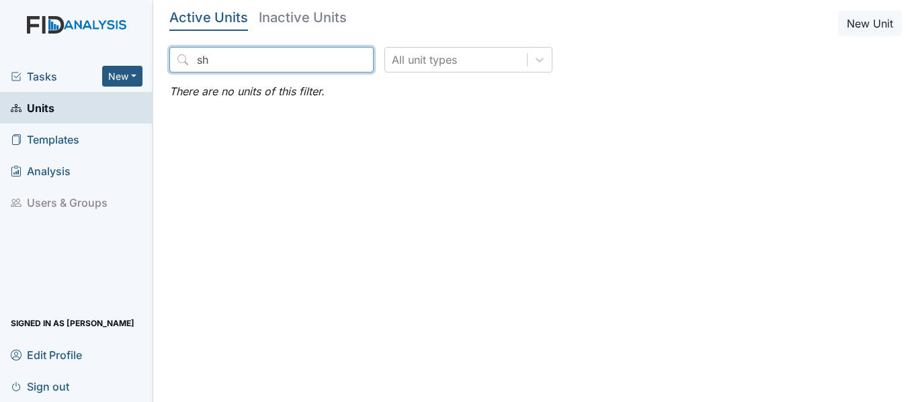
type input "s"
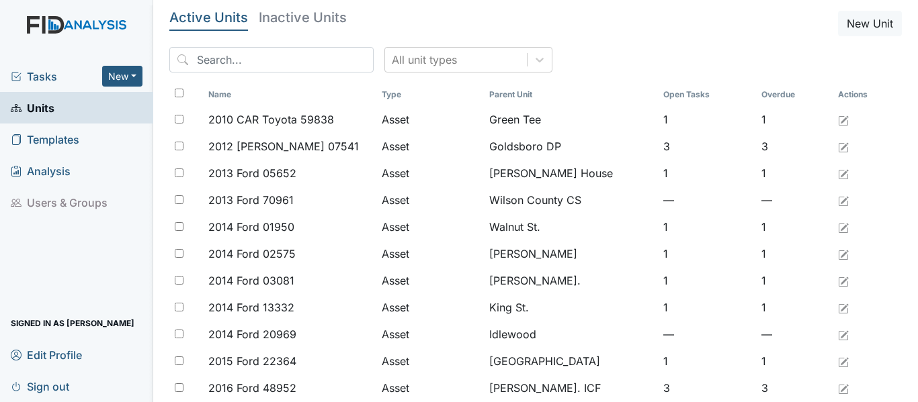
click at [70, 105] on link "Units" at bounding box center [76, 108] width 153 height 32
click at [257, 54] on input "search" at bounding box center [271, 60] width 204 height 26
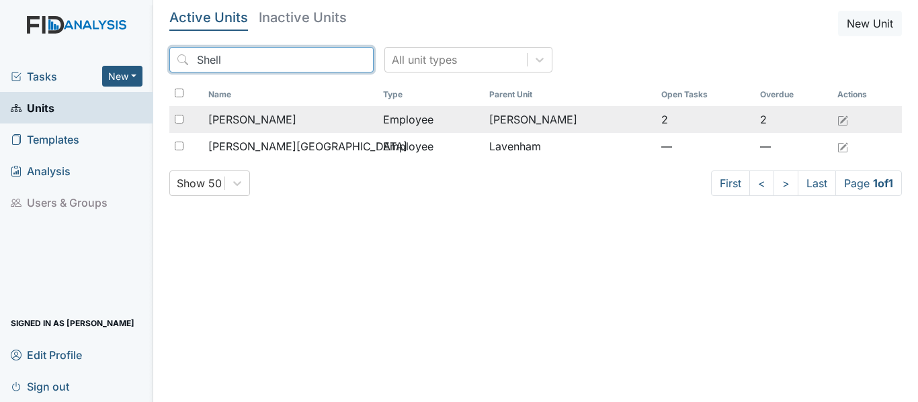
type input "Shell"
click at [250, 116] on span "Lee, Shelly" at bounding box center [252, 119] width 88 height 16
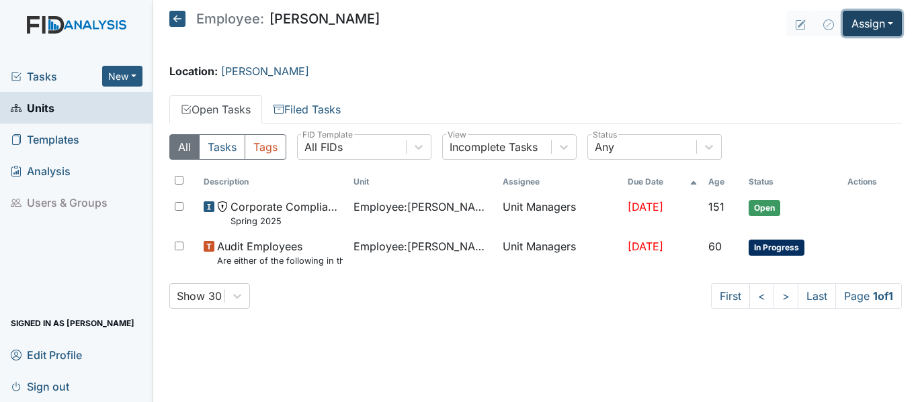
click at [879, 18] on button "Assign" at bounding box center [871, 24] width 59 height 26
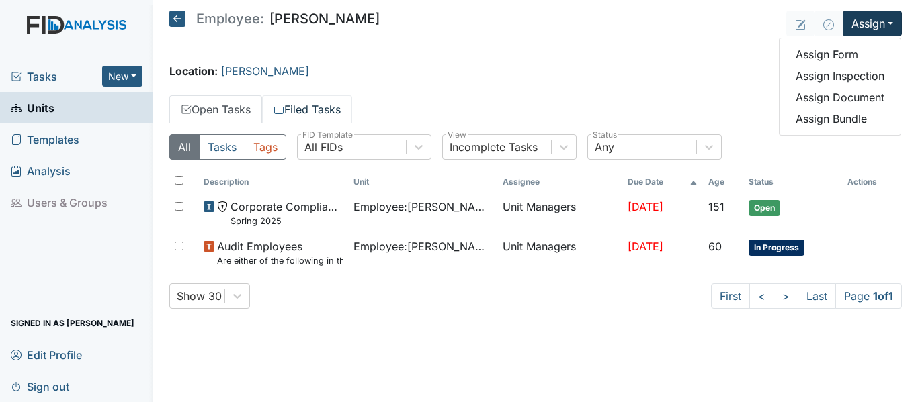
click at [308, 104] on link "Filed Tasks" at bounding box center [307, 109] width 90 height 28
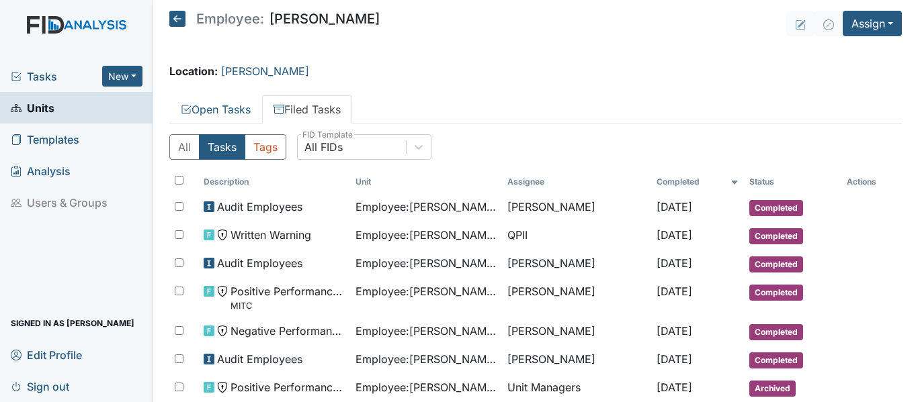
scroll to position [18, 0]
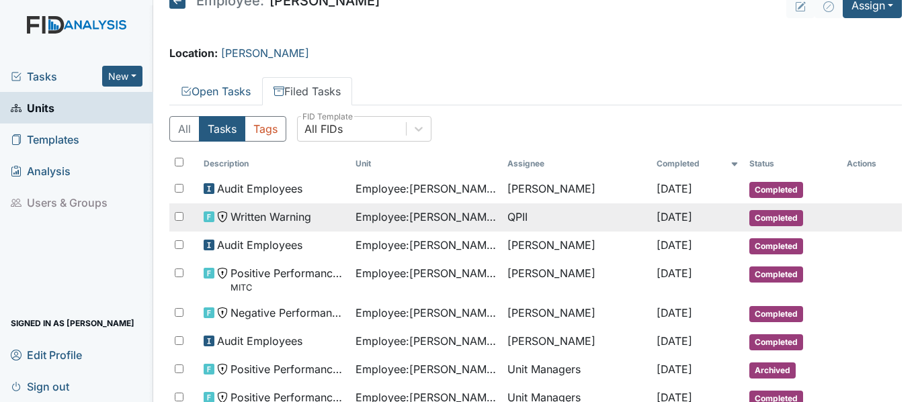
click at [433, 222] on span "Employee : [PERSON_NAME]" at bounding box center [425, 217] width 141 height 16
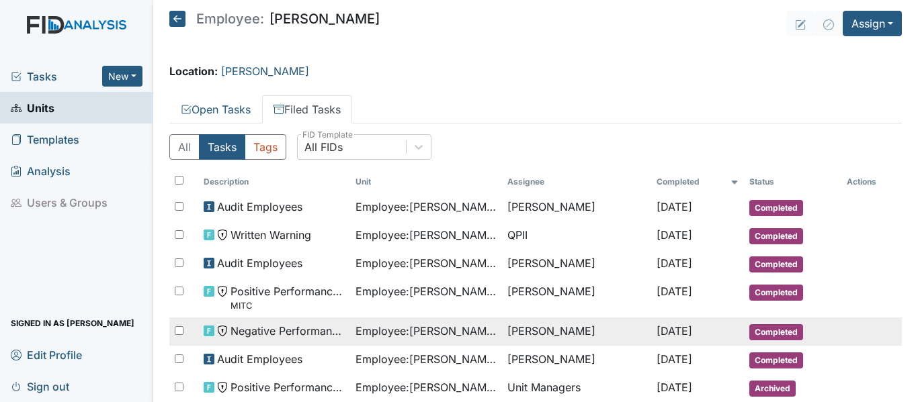
click at [449, 328] on span "Employee : [PERSON_NAME]" at bounding box center [425, 331] width 141 height 16
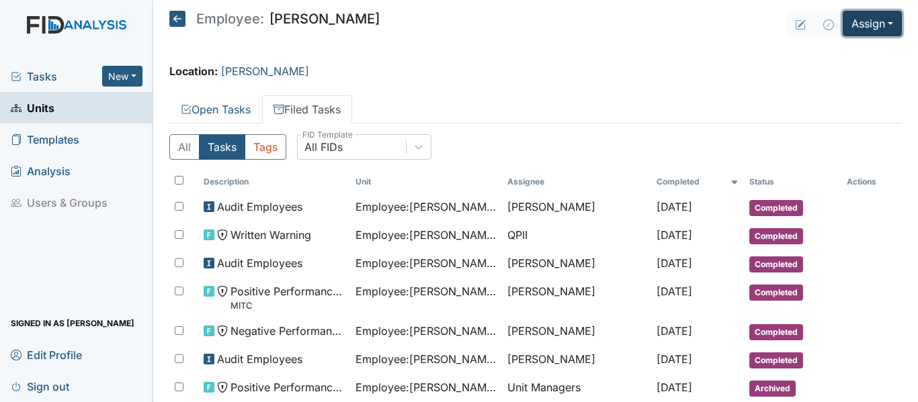
click at [851, 30] on button "Assign" at bounding box center [871, 24] width 59 height 26
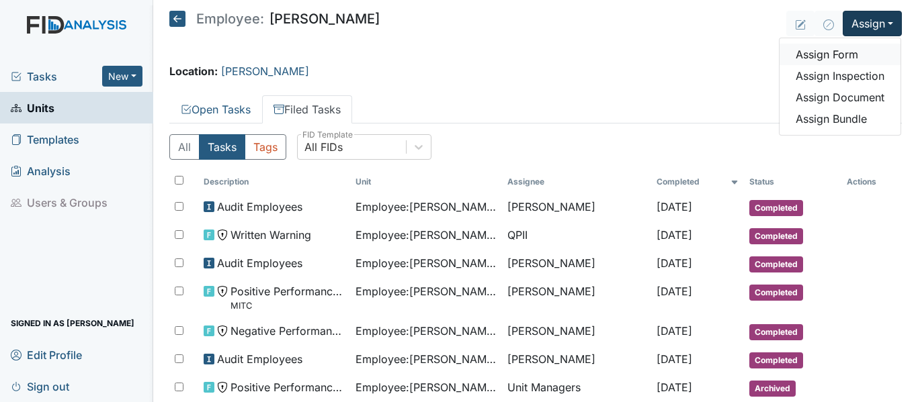
click at [823, 58] on link "Assign Form" at bounding box center [839, 54] width 121 height 21
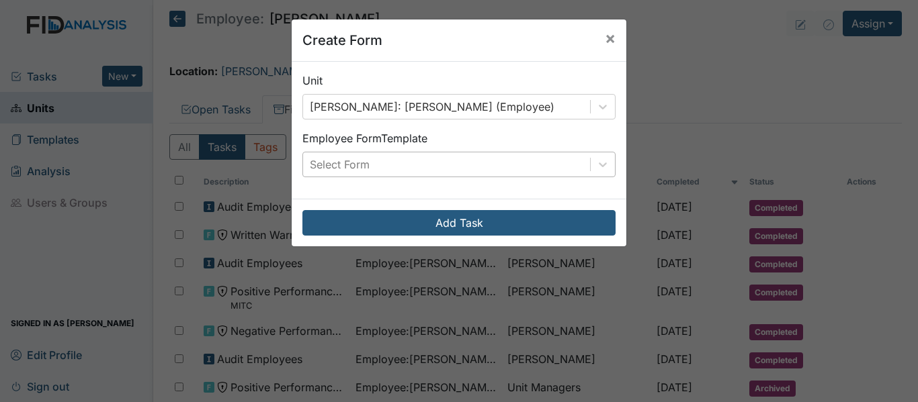
click at [556, 161] on div "Select Form" at bounding box center [446, 164] width 287 height 24
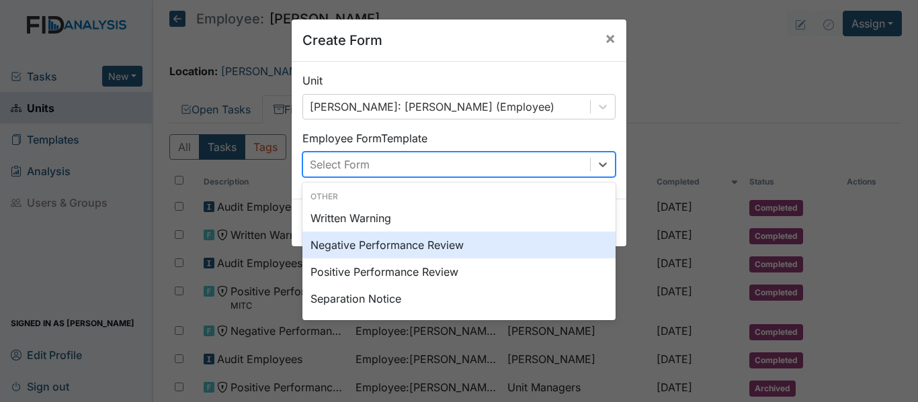
click at [379, 255] on div "Negative Performance Review" at bounding box center [458, 245] width 313 height 27
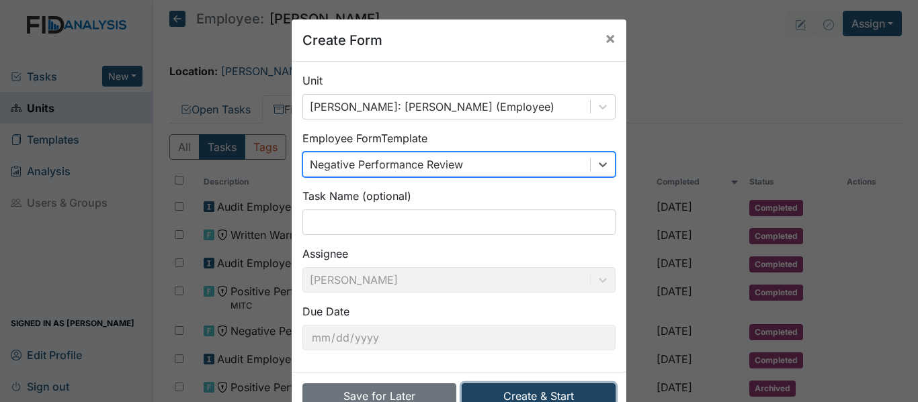
click at [497, 389] on button "Create & Start" at bounding box center [538, 397] width 154 height 26
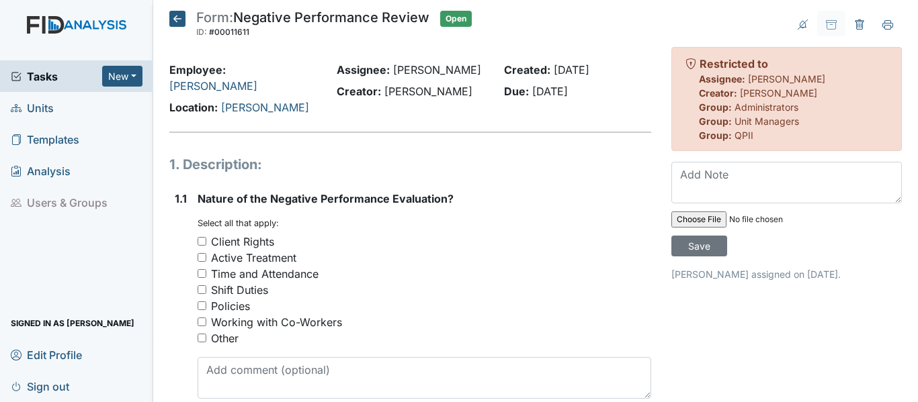
click at [220, 266] on div "Time and Attendance" at bounding box center [264, 274] width 107 height 16
click at [206, 269] on input "Time and Attendance" at bounding box center [201, 273] width 9 height 9
checkbox input "true"
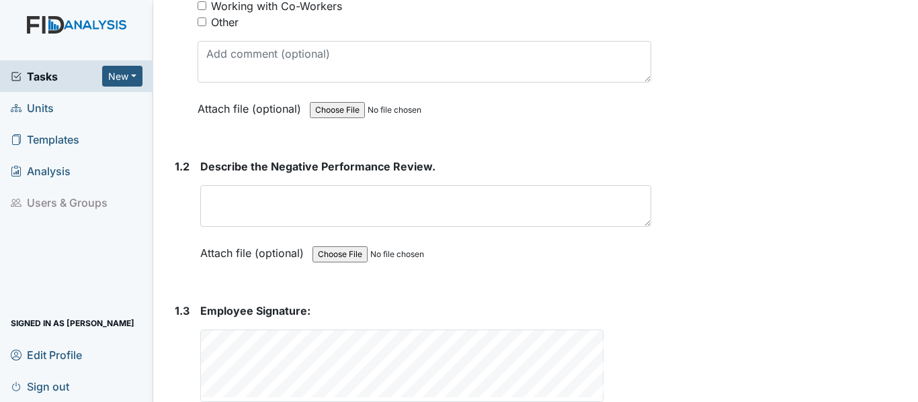
scroll to position [319, 0]
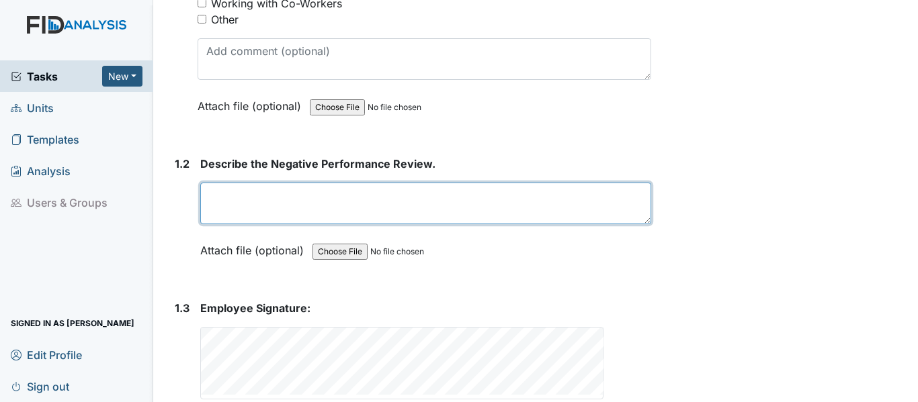
click at [269, 185] on textarea at bounding box center [425, 204] width 451 height 42
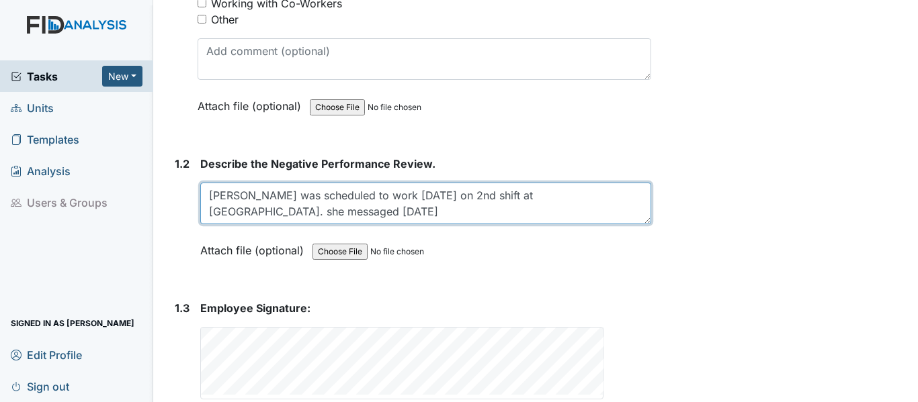
click at [281, 195] on textarea "[PERSON_NAME] was scheduled to work [DATE] on 2nd shift at [GEOGRAPHIC_DATA]. s…" at bounding box center [425, 204] width 451 height 42
click at [361, 199] on textarea "[PERSON_NAME] was scheduled to work [DATE] on 2nd shift at [GEOGRAPHIC_DATA]. s…" at bounding box center [425, 204] width 451 height 42
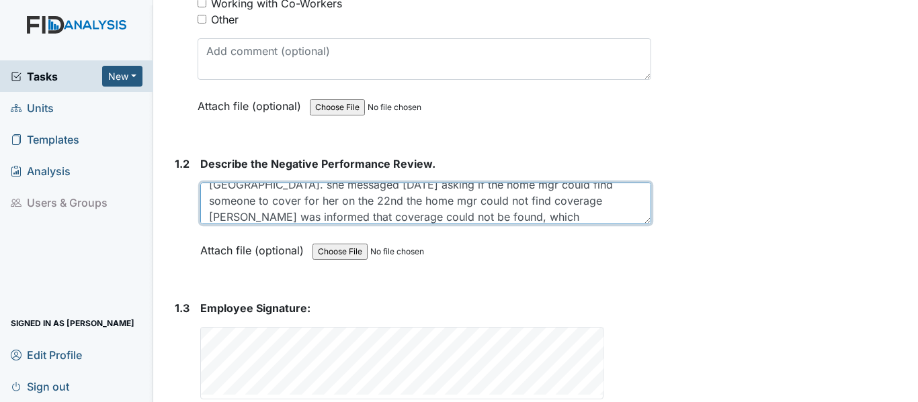
scroll to position [43, 0]
type textarea "[PERSON_NAME] was scheduled to work [DATE] on 2nd shift at [GEOGRAPHIC_DATA]. s…"
